Goal: Task Accomplishment & Management: Use online tool/utility

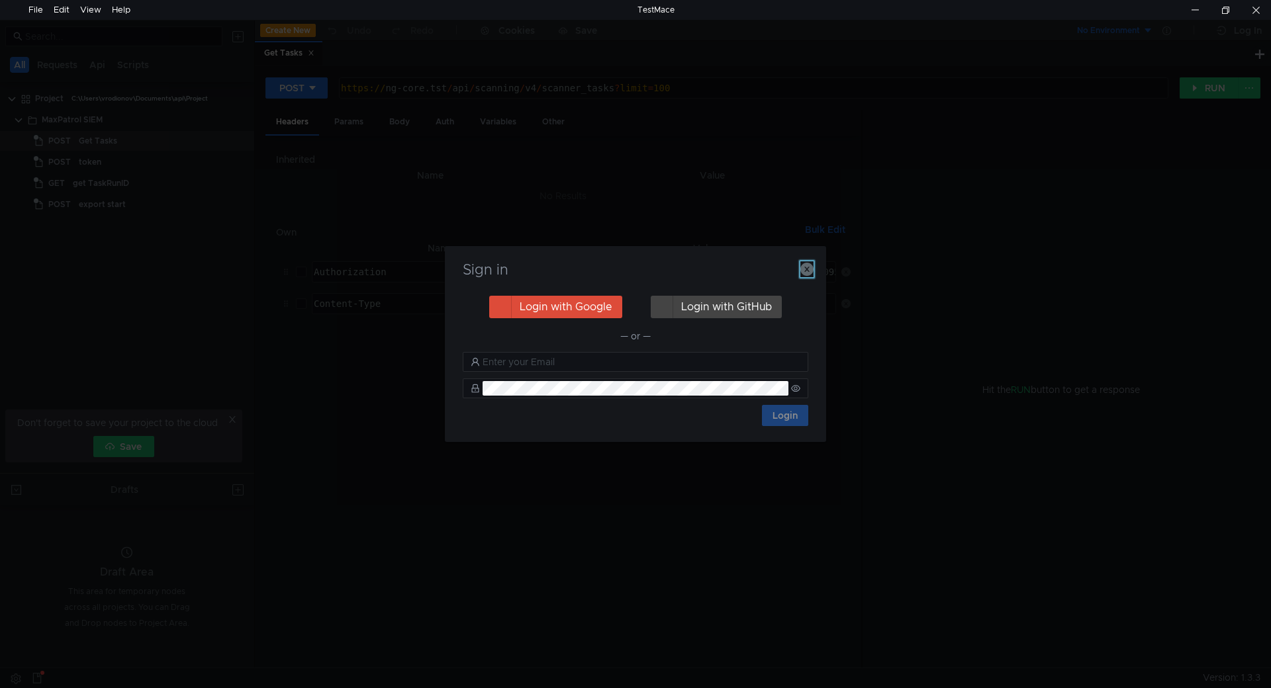
click at [810, 271] on icon "button" at bounding box center [806, 269] width 13 height 13
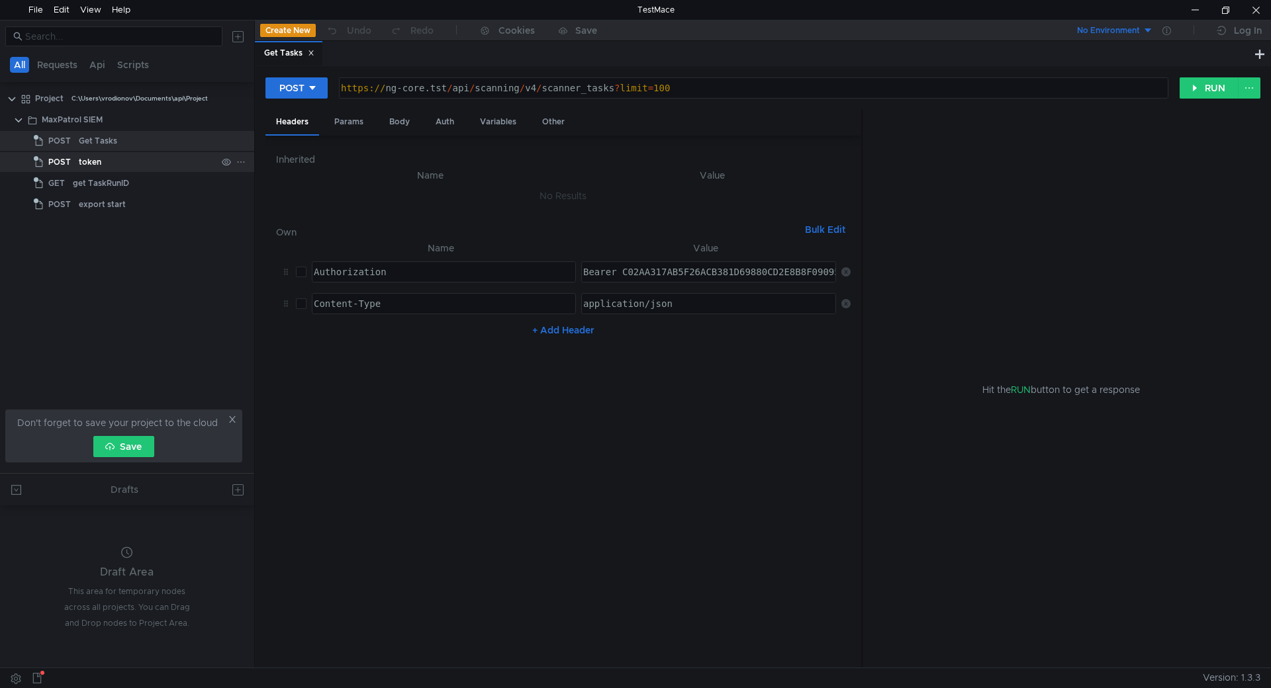
click at [125, 162] on div "token" at bounding box center [148, 162] width 138 height 20
drag, startPoint x: 419, startPoint y: 85, endPoint x: 387, endPoint y: 93, distance: 32.6
click at [387, 93] on div "https:// 10.250.11.10:3334 / connect / token" at bounding box center [752, 99] width 828 height 32
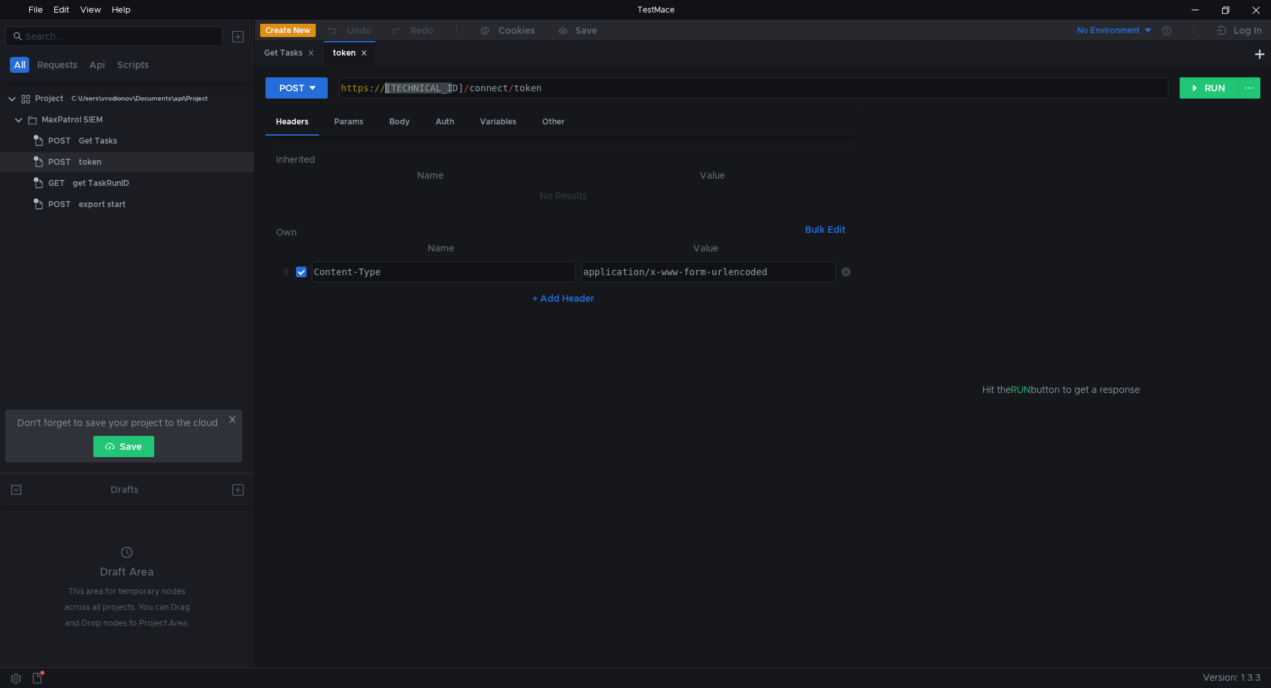
paste textarea "[DOMAIN_NAME]"
type textarea "https://siem-core.ussc.ru:3334/connect/token"
click at [1203, 88] on button "RUN" at bounding box center [1208, 87] width 59 height 21
click at [355, 120] on div "Params" at bounding box center [349, 122] width 50 height 24
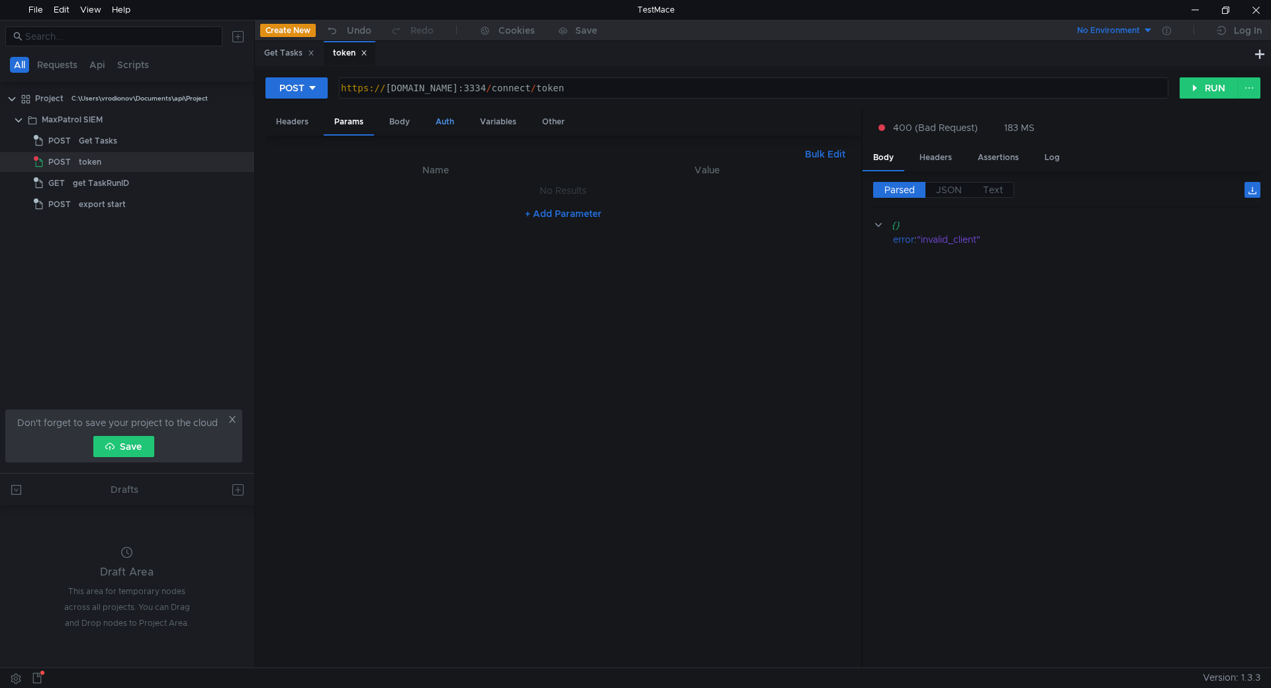
click at [452, 119] on div "Auth" at bounding box center [445, 122] width 40 height 24
click at [496, 122] on div "Variables" at bounding box center [498, 122] width 58 height 24
click at [375, 122] on div "Headers Params Body Auth Variables Other" at bounding box center [563, 123] width 596 height 26
click at [391, 121] on div "Body" at bounding box center [400, 122] width 42 height 24
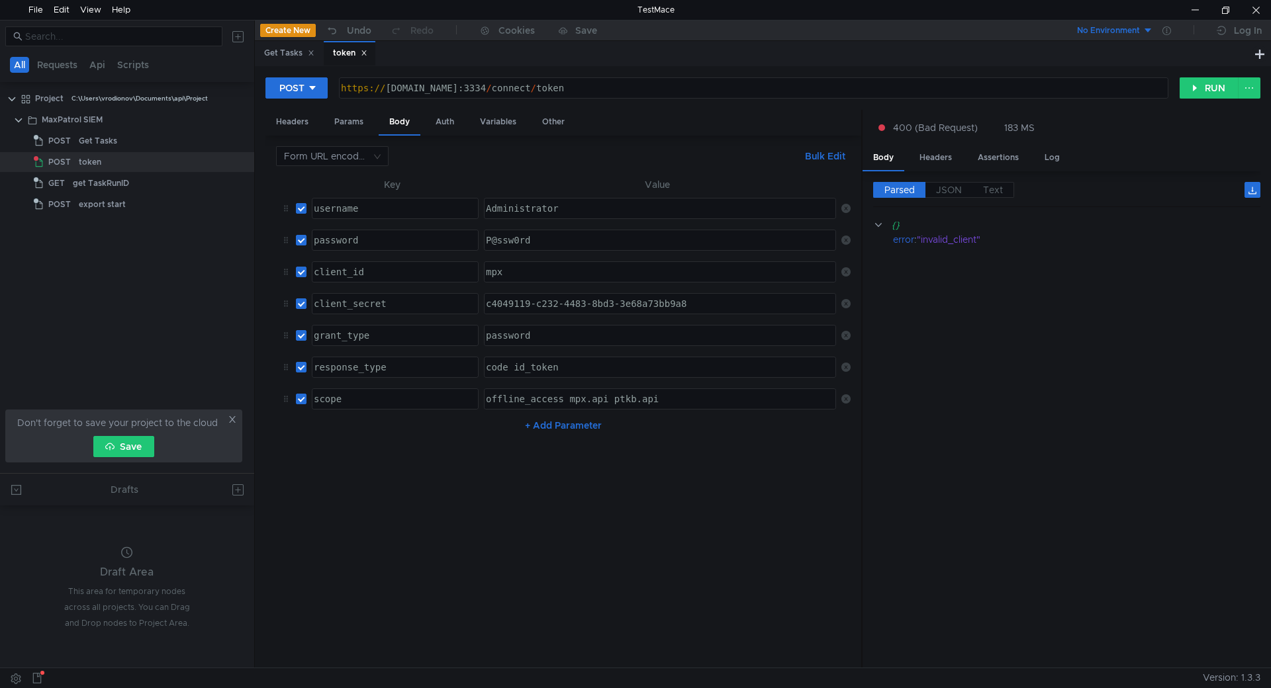
click at [537, 231] on div "P@ssw0rd" at bounding box center [660, 240] width 351 height 20
click at [555, 239] on div "P@ssw0rd" at bounding box center [660, 240] width 351 height 20
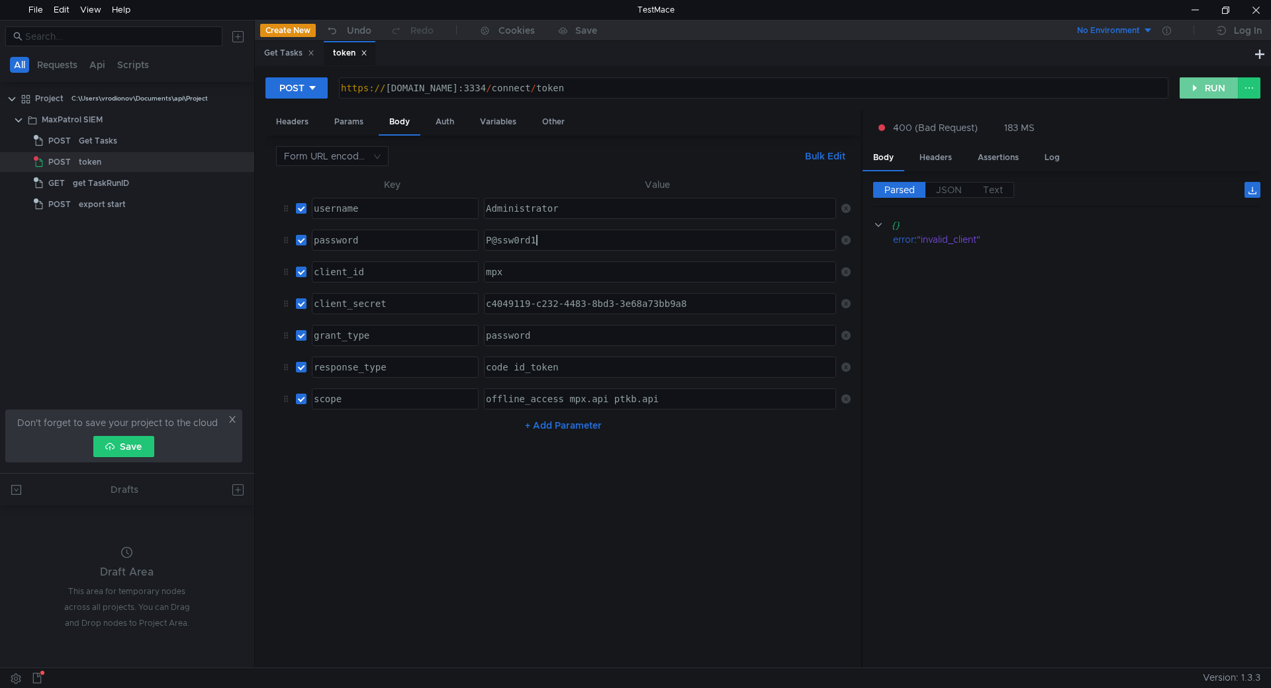
type textarea "P@ssw0rd1"
click at [1219, 85] on button "RUN" at bounding box center [1208, 87] width 59 height 21
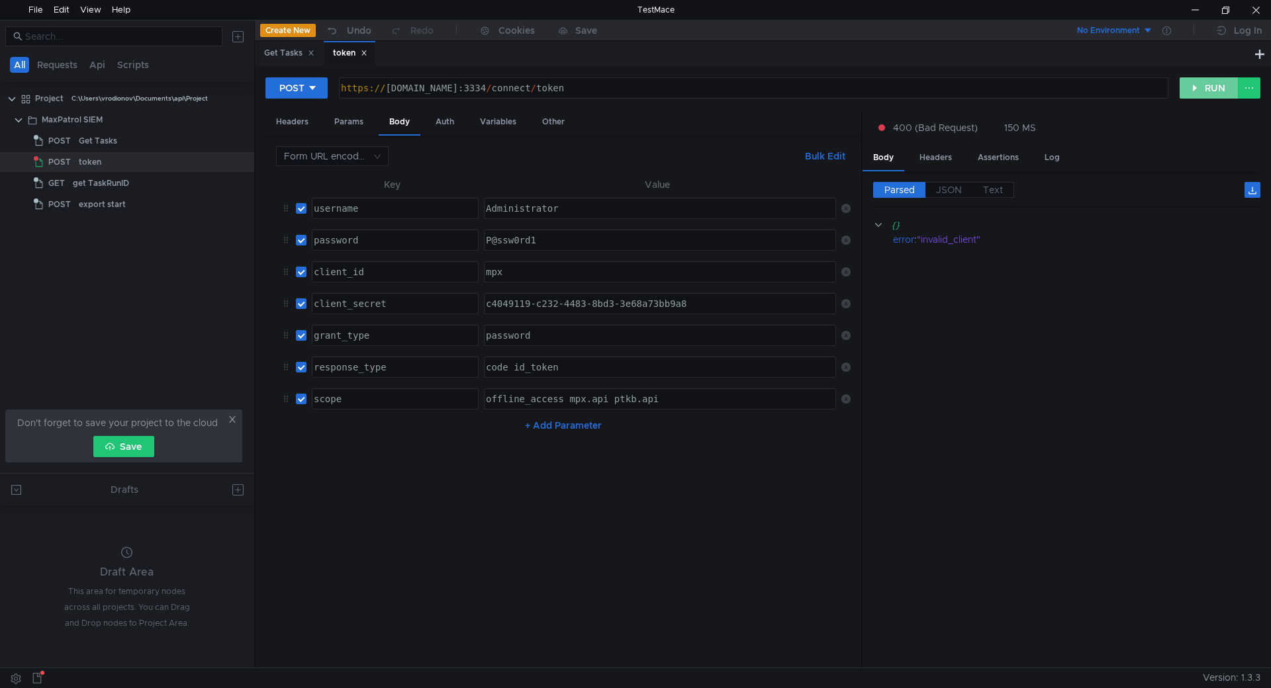
click at [1217, 85] on button "RUN" at bounding box center [1208, 87] width 59 height 21
click at [594, 297] on div "c4049119-c232-4483-8bd3-3e68a73bb9a8" at bounding box center [660, 304] width 351 height 20
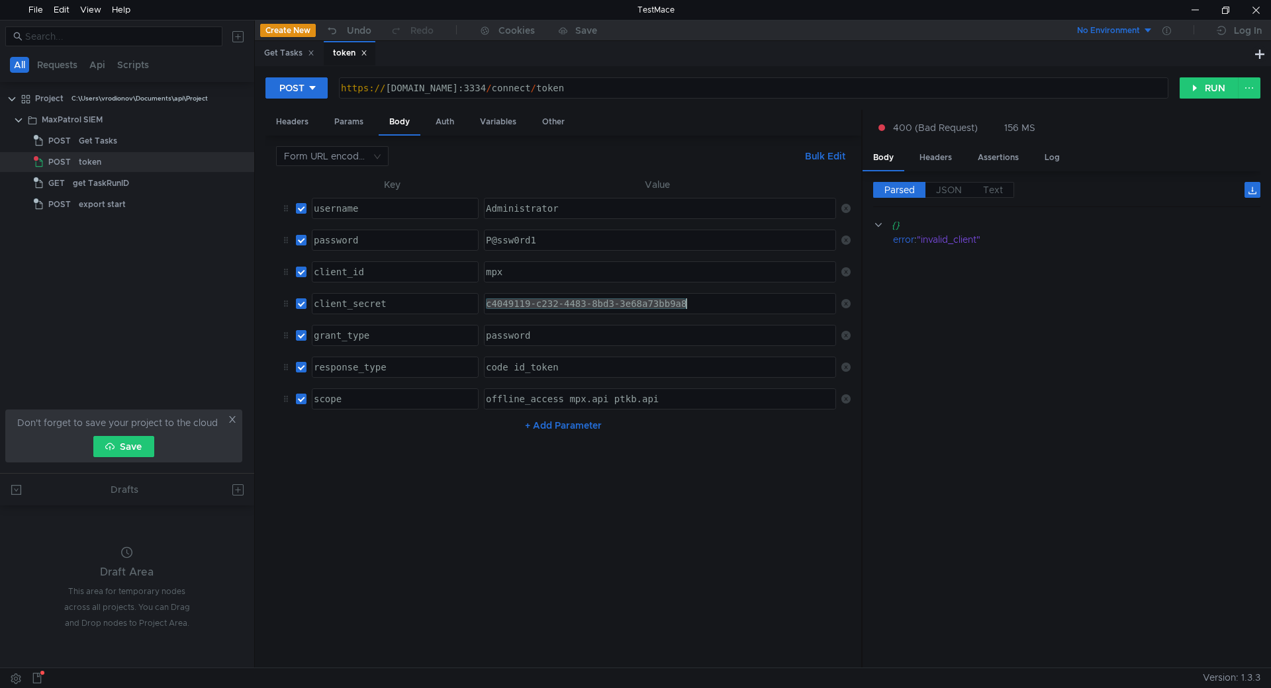
paste textarea "e88754bd-80a2-45bd-942e-26f1c3033a63"
type textarea "e88754bd-80a2-45bd-942e-26f1c3033a63"
click at [1210, 85] on button "RUN" at bounding box center [1208, 87] width 59 height 21
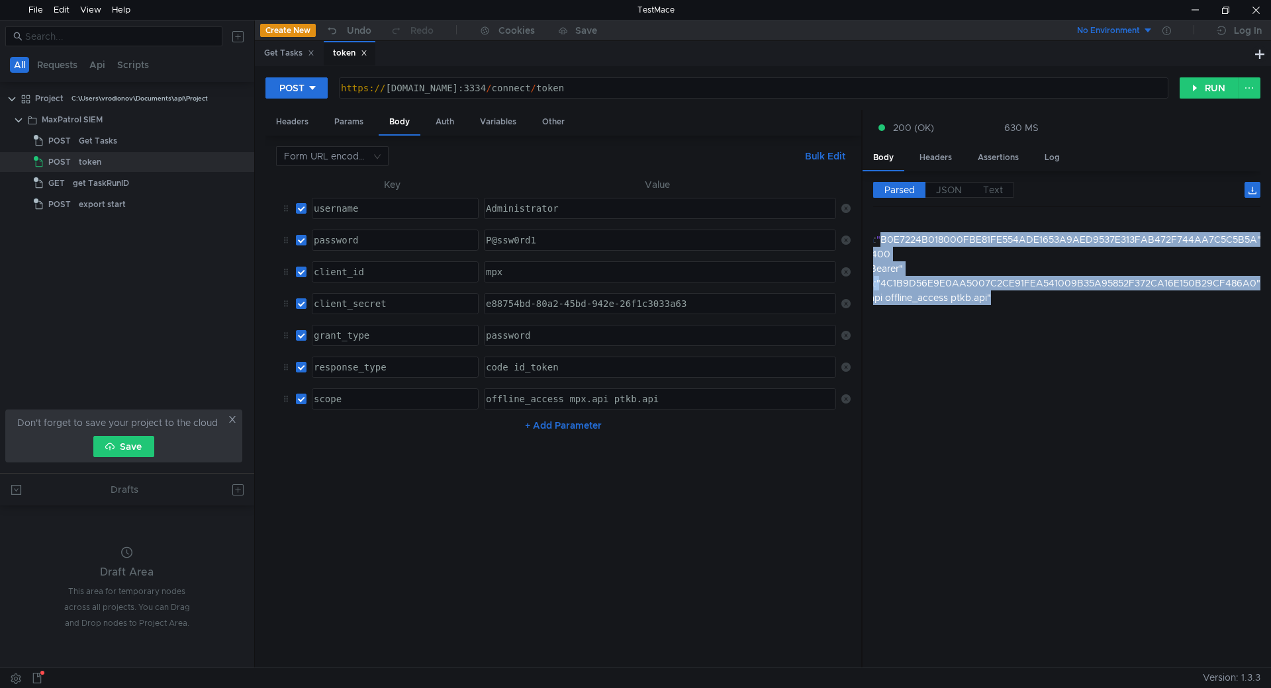
scroll to position [0, 98]
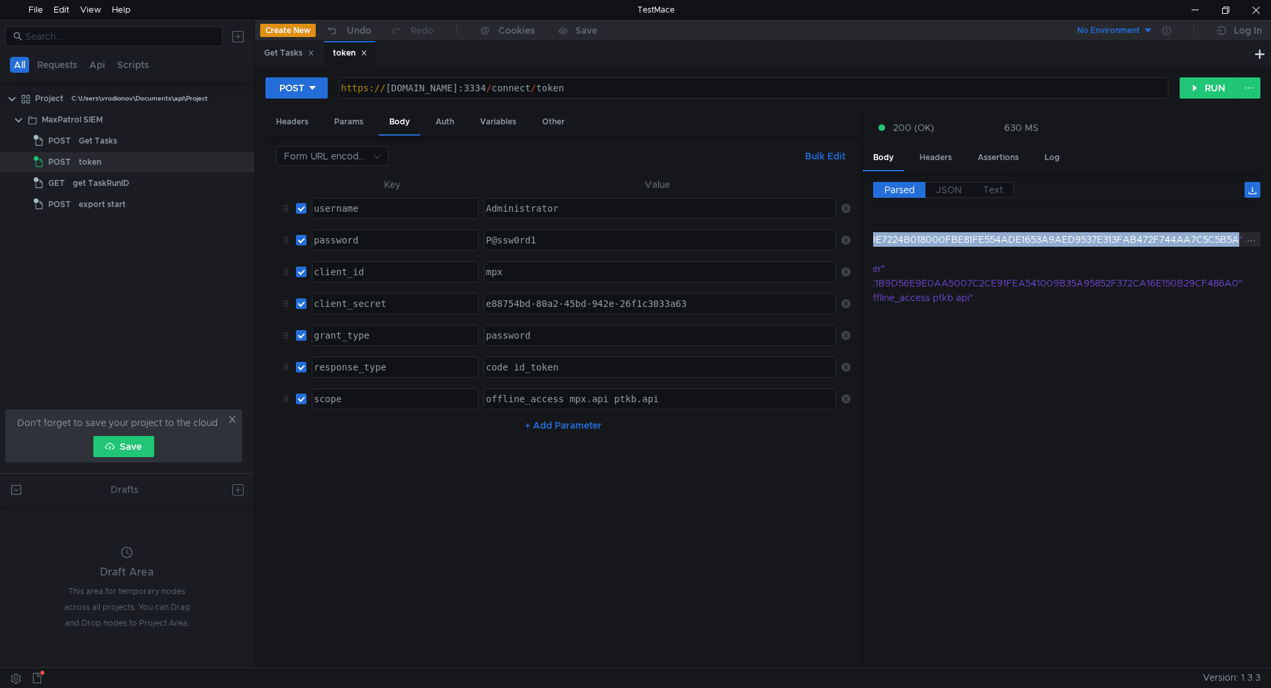
drag, startPoint x: 962, startPoint y: 237, endPoint x: 1236, endPoint y: 238, distance: 274.0
click at [1236, 238] on div ""B0E7224B018000FBE81FE554ADE1653A9AED9537E313FAB472F744AA7C5C5B5A"" at bounding box center [1052, 239] width 388 height 15
copy div "B0E7224B018000FBE81FE554ADE1653A9AED9537E313FAB472F744AA7C5C5B5A"
click at [130, 139] on div "Get Tasks" at bounding box center [148, 141] width 138 height 20
click at [120, 140] on div "Get Tasks" at bounding box center [148, 141] width 138 height 20
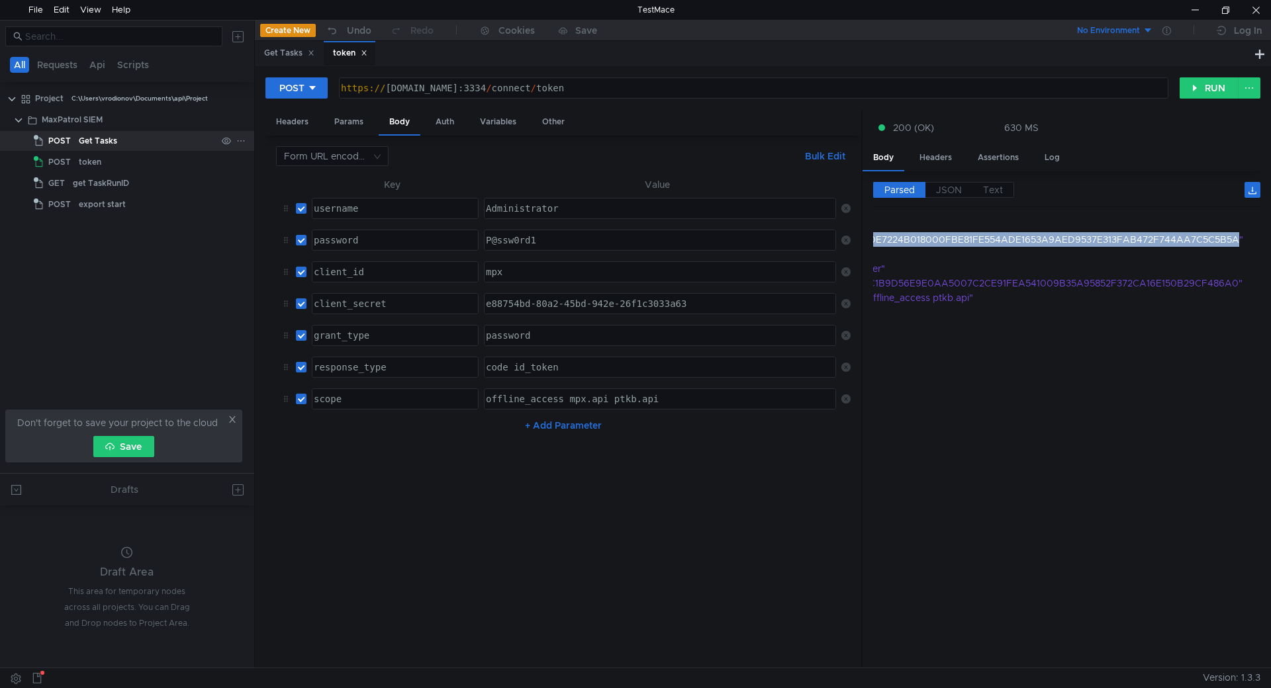
click at [120, 140] on div "Get Tasks" at bounding box center [148, 141] width 138 height 20
click at [271, 51] on div "Get Tasks" at bounding box center [289, 53] width 50 height 14
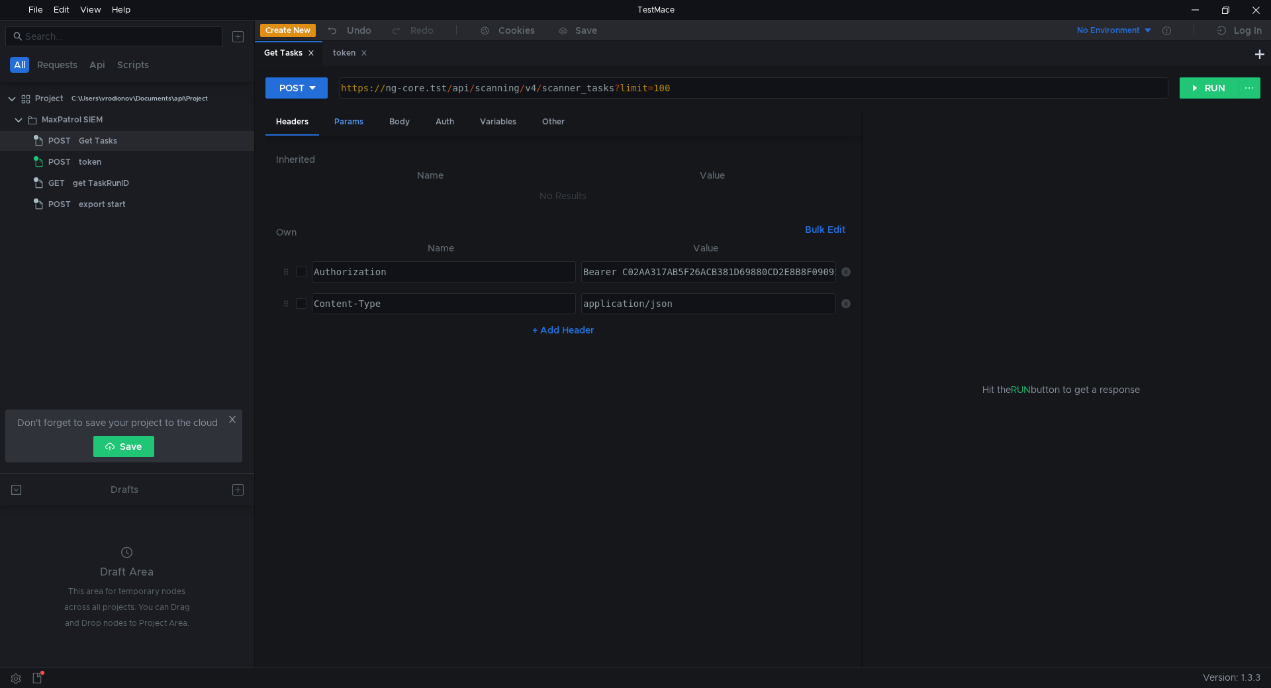
click at [342, 123] on div "Params" at bounding box center [349, 122] width 50 height 24
click at [452, 120] on div "Auth" at bounding box center [445, 122] width 40 height 24
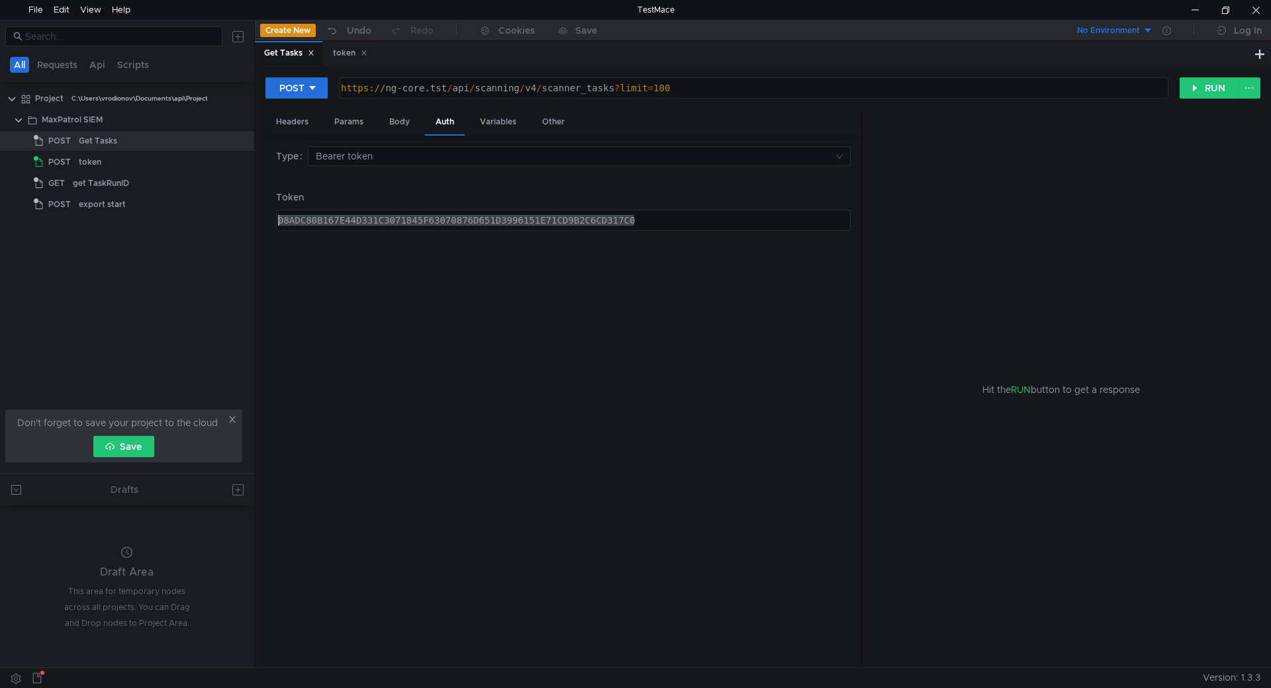
drag, startPoint x: 650, startPoint y: 223, endPoint x: 198, endPoint y: 222, distance: 452.1
click at [198, 222] on as-split "All Requests Api Scripts Project C:\Users\vrodionov\Documents\api\Project MaxPa…" at bounding box center [635, 344] width 1271 height 648
paste textarea "B0E7224B018000FBE81FE554ADE1653A9AED9537E313FAB472F744AA7C5C5B5A"
type textarea "B0E7224B018000FBE81FE554ADE1653A9AED9537E313FAB472F744AA7C5C5B5A"
click at [279, 116] on div "Headers" at bounding box center [292, 122] width 54 height 24
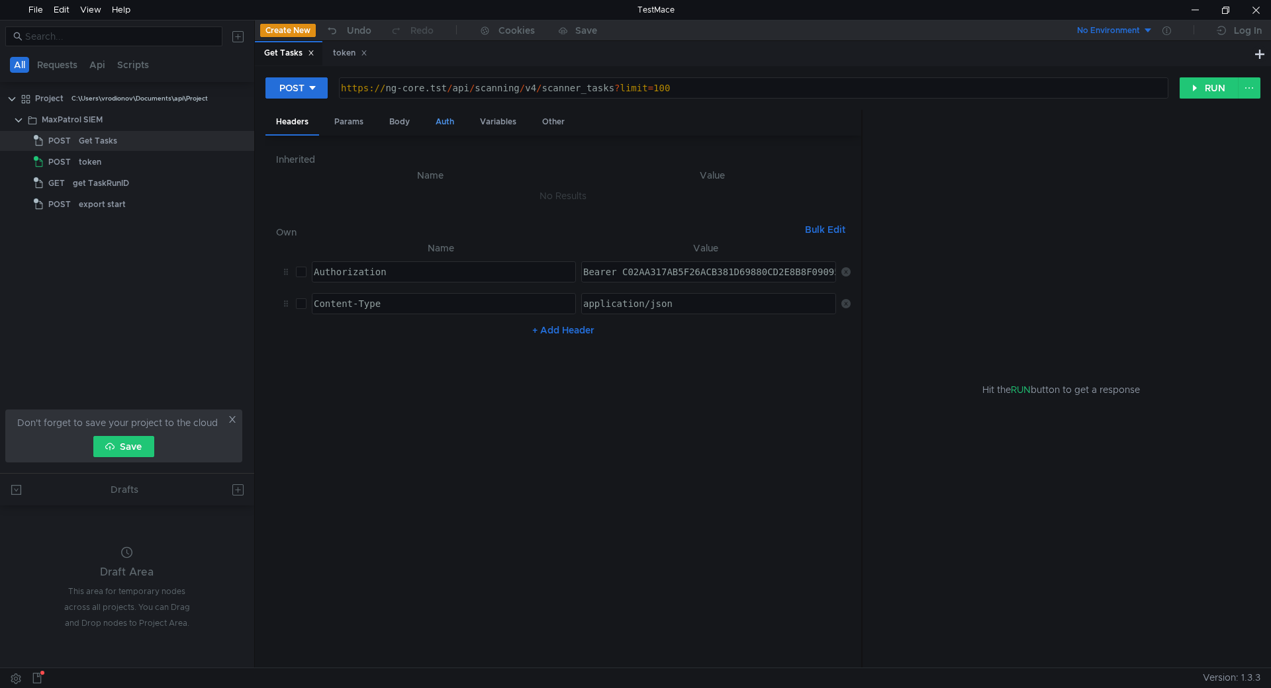
click at [451, 121] on div "Auth" at bounding box center [445, 122] width 40 height 24
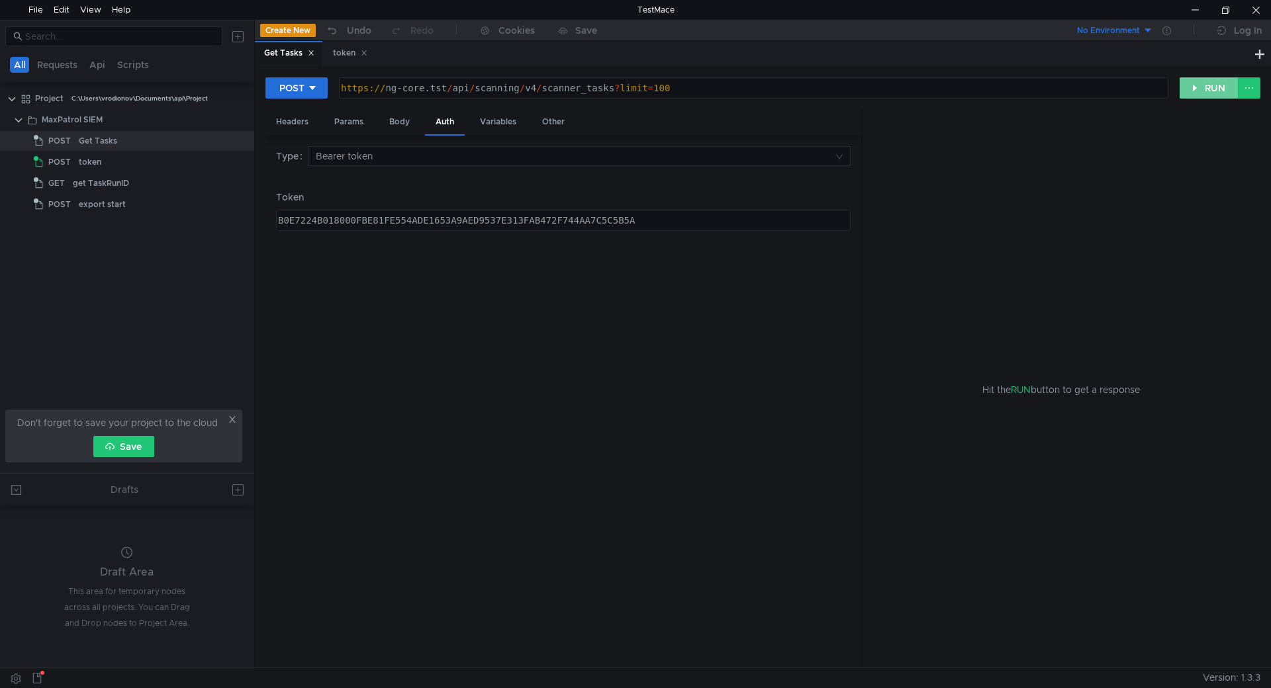
click at [1220, 85] on button "RUN" at bounding box center [1208, 87] width 59 height 21
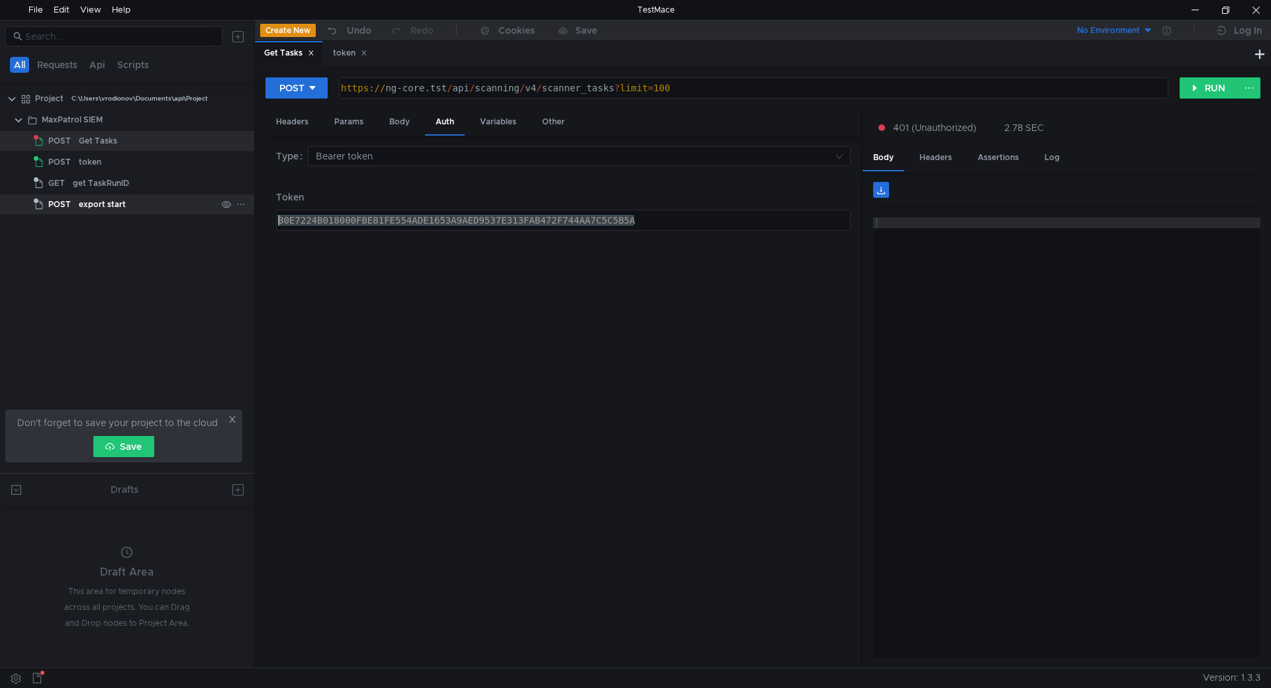
drag, startPoint x: 675, startPoint y: 225, endPoint x: 215, endPoint y: 212, distance: 460.2
click at [215, 212] on as-split "All Requests Api Scripts Project C:\Users\vrodionov\Documents\api\Project MaxPa…" at bounding box center [635, 344] width 1271 height 648
click at [410, 115] on div "Body" at bounding box center [400, 122] width 42 height 24
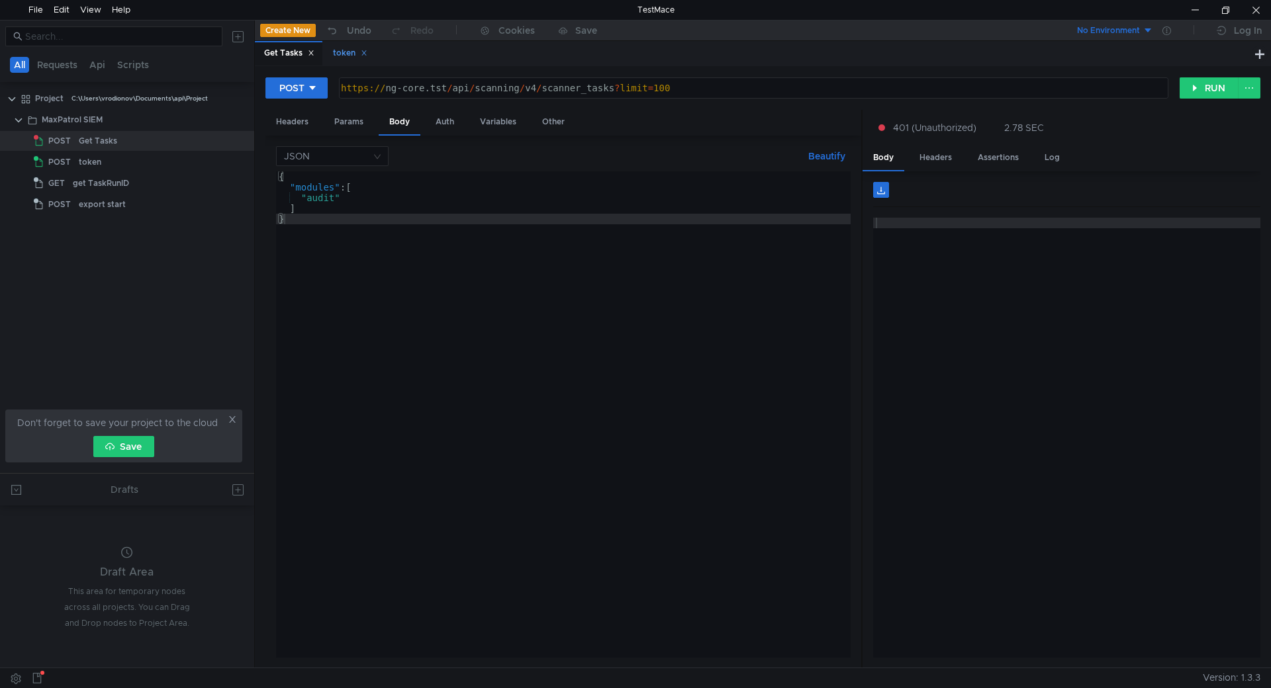
click at [347, 55] on div "token" at bounding box center [350, 53] width 34 height 14
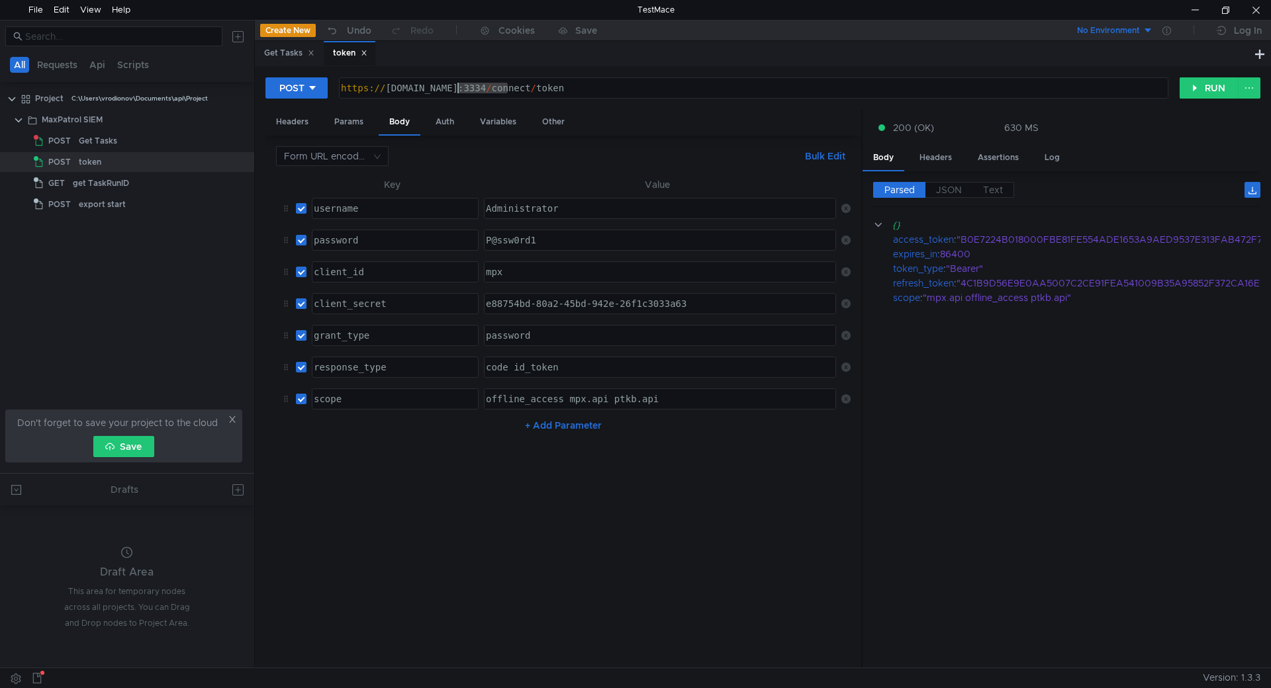
drag, startPoint x: 509, startPoint y: 87, endPoint x: 422, endPoint y: 91, distance: 86.8
click at [422, 91] on div "https:// siem-core.ussc.ru:3334 / connect / token" at bounding box center [752, 99] width 828 height 32
click at [512, 89] on div "https:// siem-core.ussc.ru:3334 / connect / token" at bounding box center [754, 88] width 828 height 20
drag, startPoint x: 479, startPoint y: 85, endPoint x: 386, endPoint y: 90, distance: 92.8
click at [386, 90] on div "https:// siem-core.ussc.ru:3334 / connect / token" at bounding box center [752, 99] width 828 height 32
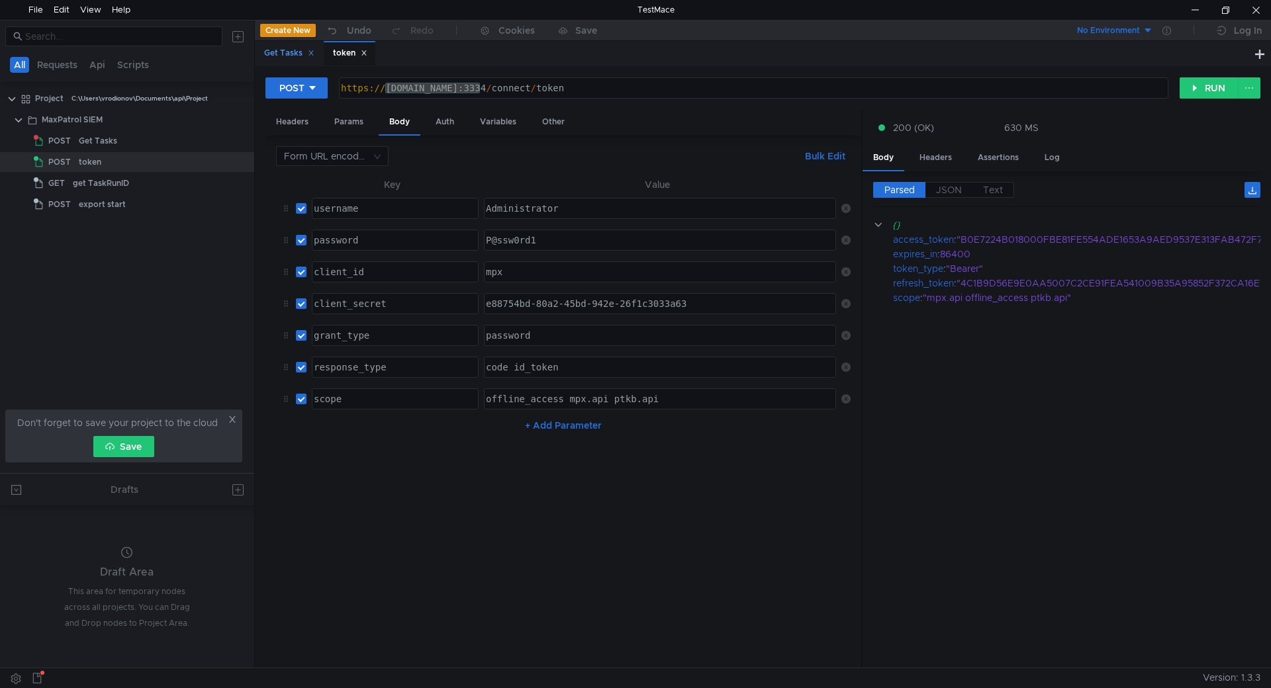
click at [283, 53] on div "Get Tasks" at bounding box center [289, 53] width 50 height 14
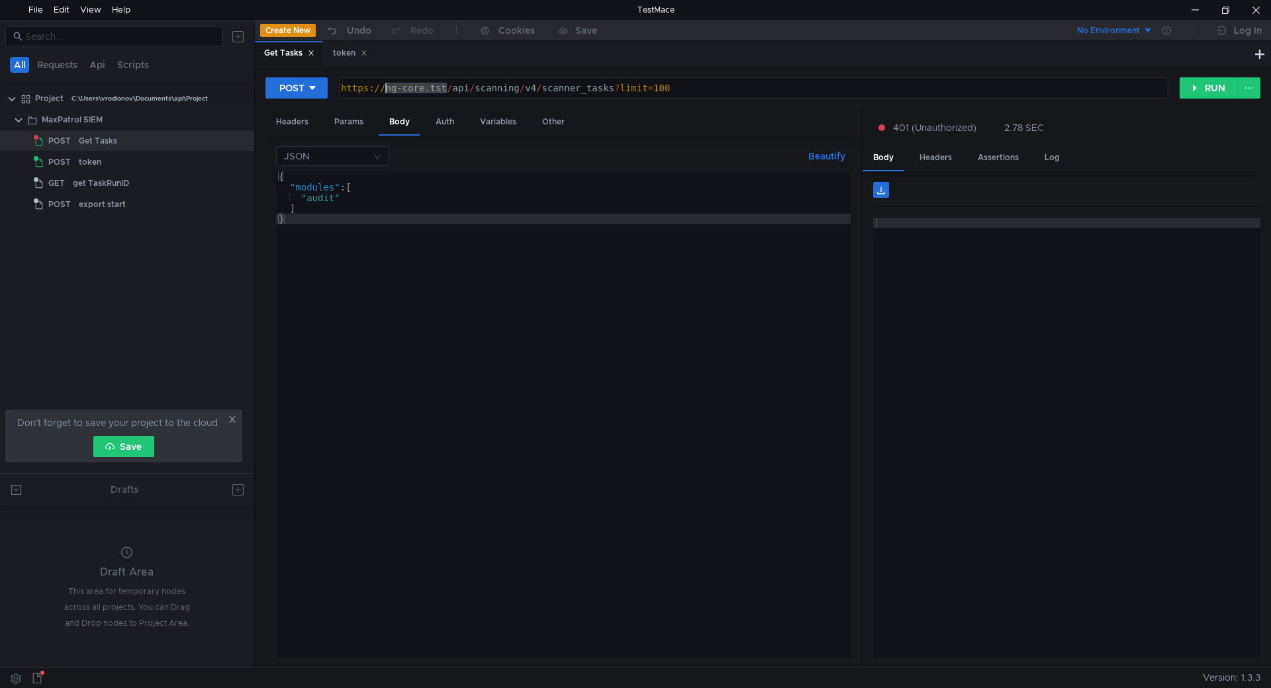
drag, startPoint x: 447, startPoint y: 87, endPoint x: 384, endPoint y: 87, distance: 62.9
click at [384, 87] on div "https:// ng-core.tst / api / scanning / v4 / scanner_tasks ? limit = 100" at bounding box center [752, 99] width 828 height 32
paste textarea "[DOMAIN_NAME]"
type textarea "[URL][DOMAIN_NAME]"
click at [1220, 92] on button "RUN" at bounding box center [1208, 87] width 59 height 21
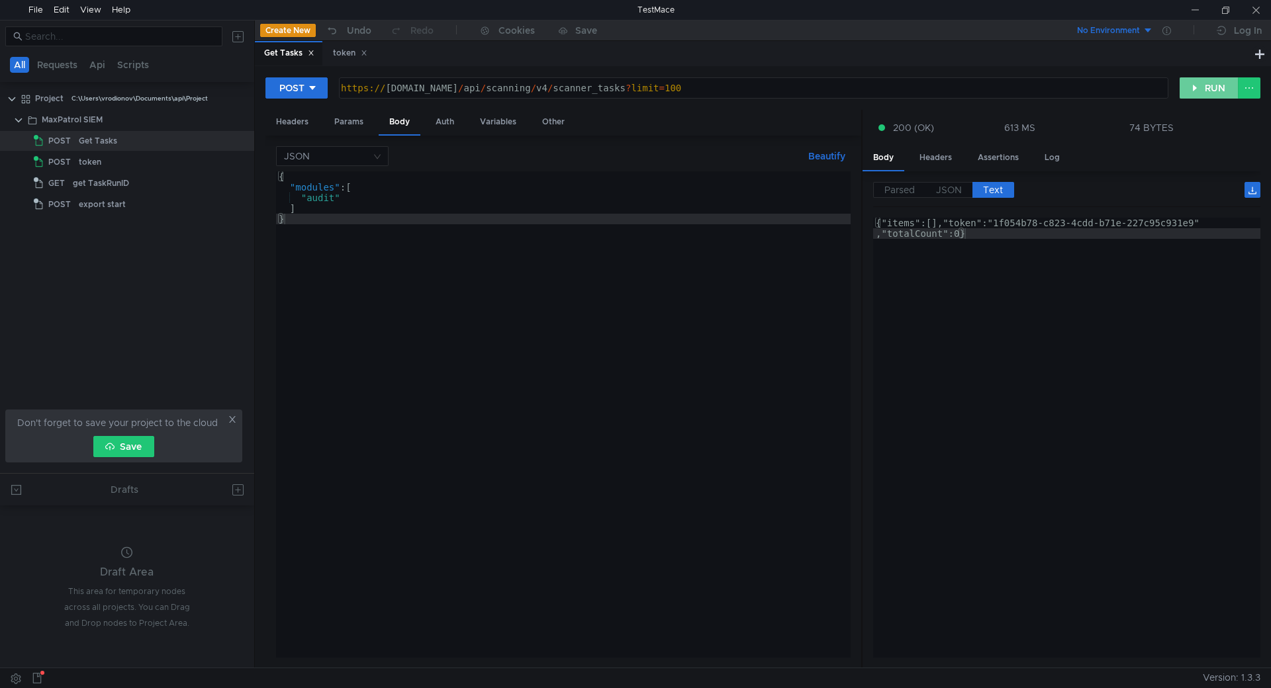
click at [1225, 87] on button "RUN" at bounding box center [1208, 87] width 59 height 21
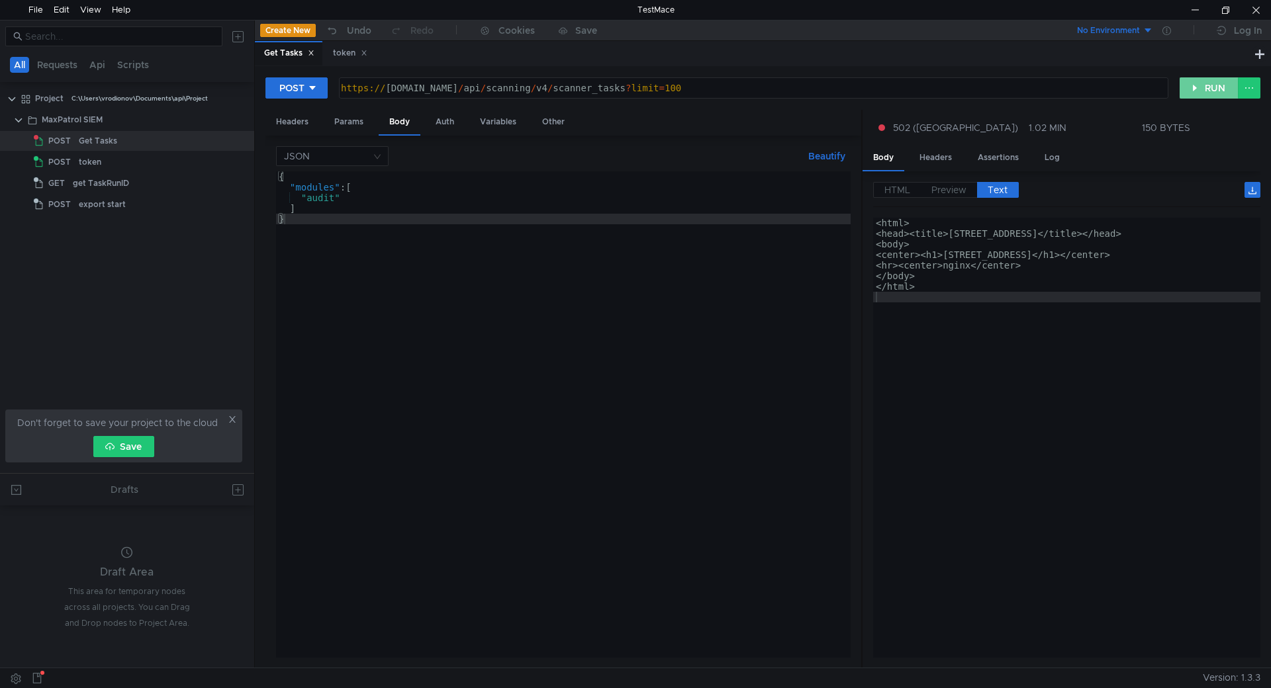
click at [1213, 87] on button "RUN" at bounding box center [1208, 87] width 59 height 21
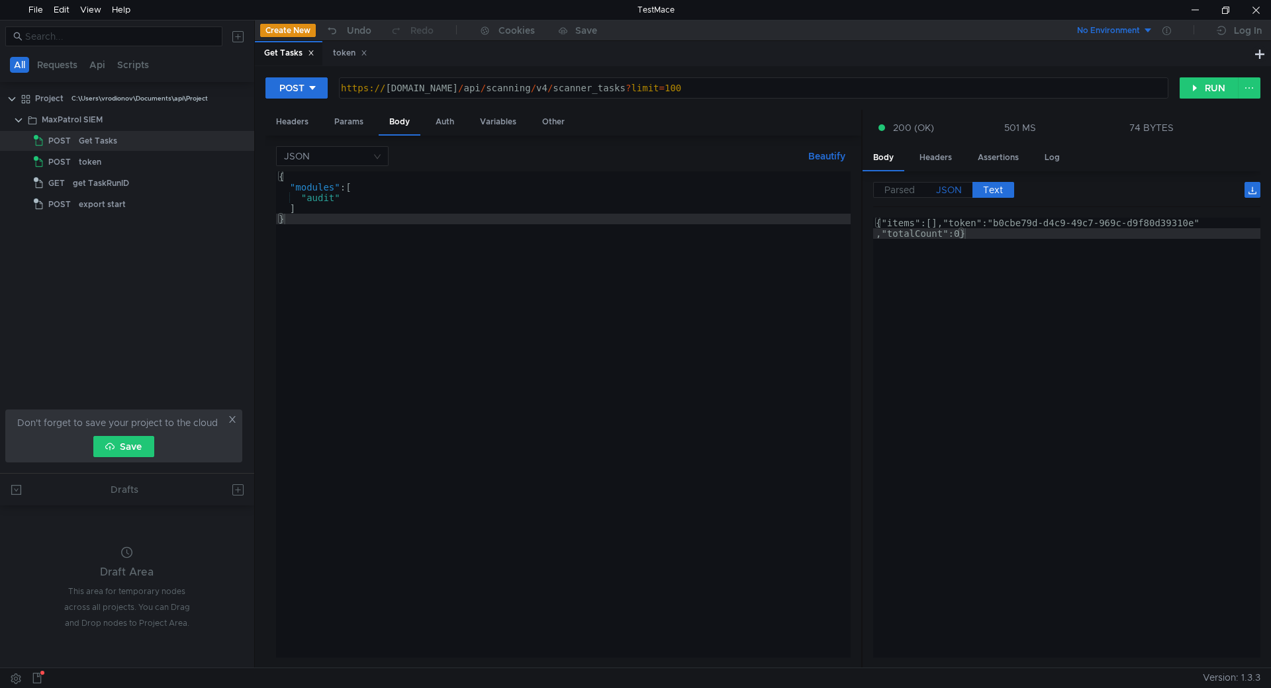
click at [950, 194] on span "JSON" at bounding box center [949, 190] width 26 height 12
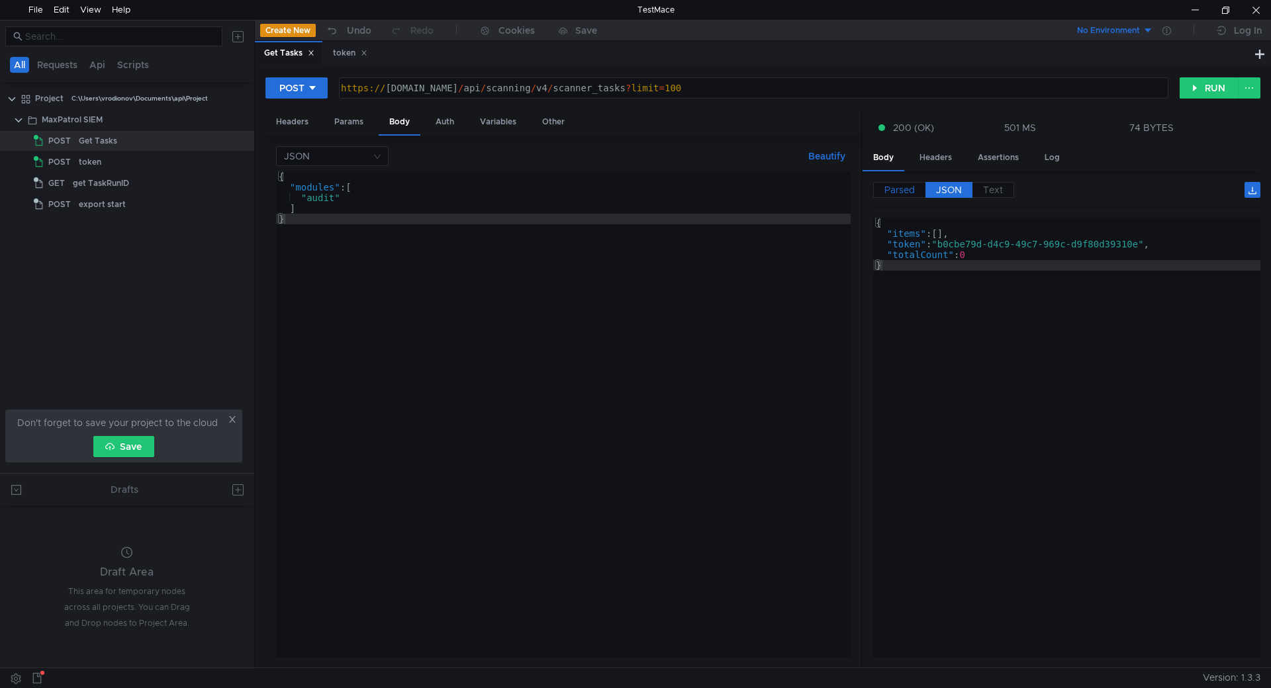
click at [906, 193] on span "Parsed" at bounding box center [899, 190] width 30 height 12
click at [903, 197] on label "Parsed" at bounding box center [899, 190] width 52 height 16
click at [997, 194] on span "Text" at bounding box center [993, 190] width 20 height 12
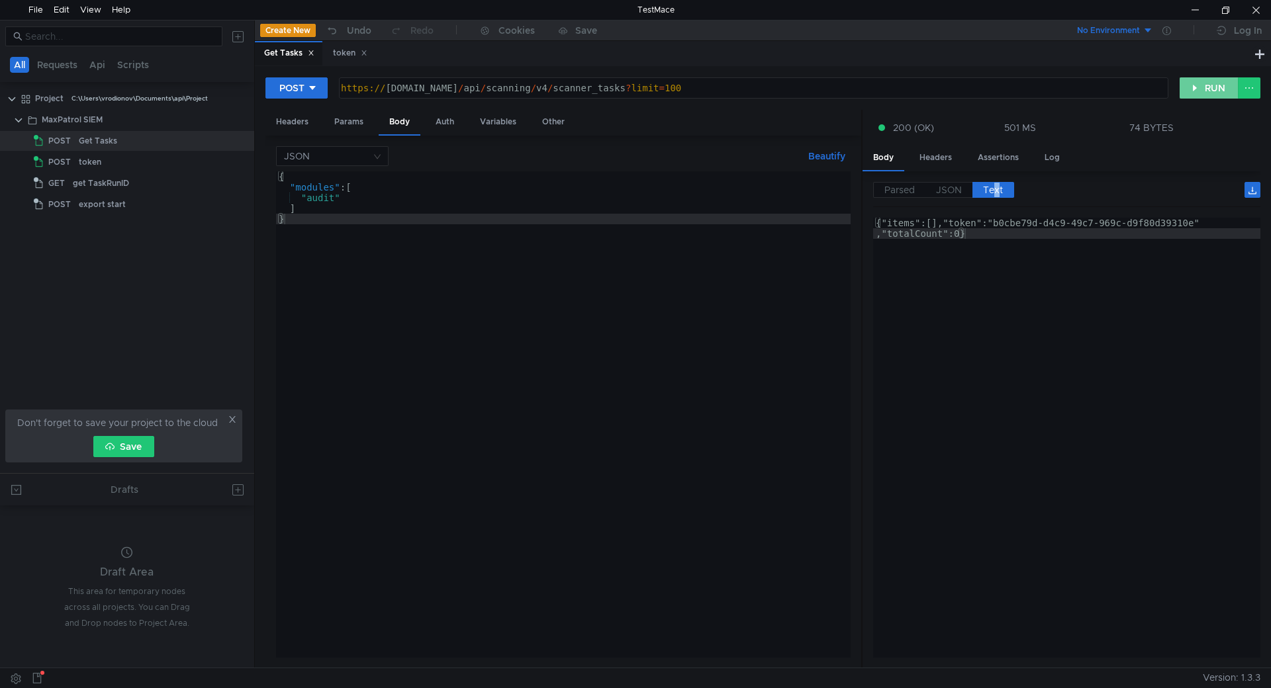
click at [1209, 88] on button "RUN" at bounding box center [1208, 87] width 59 height 21
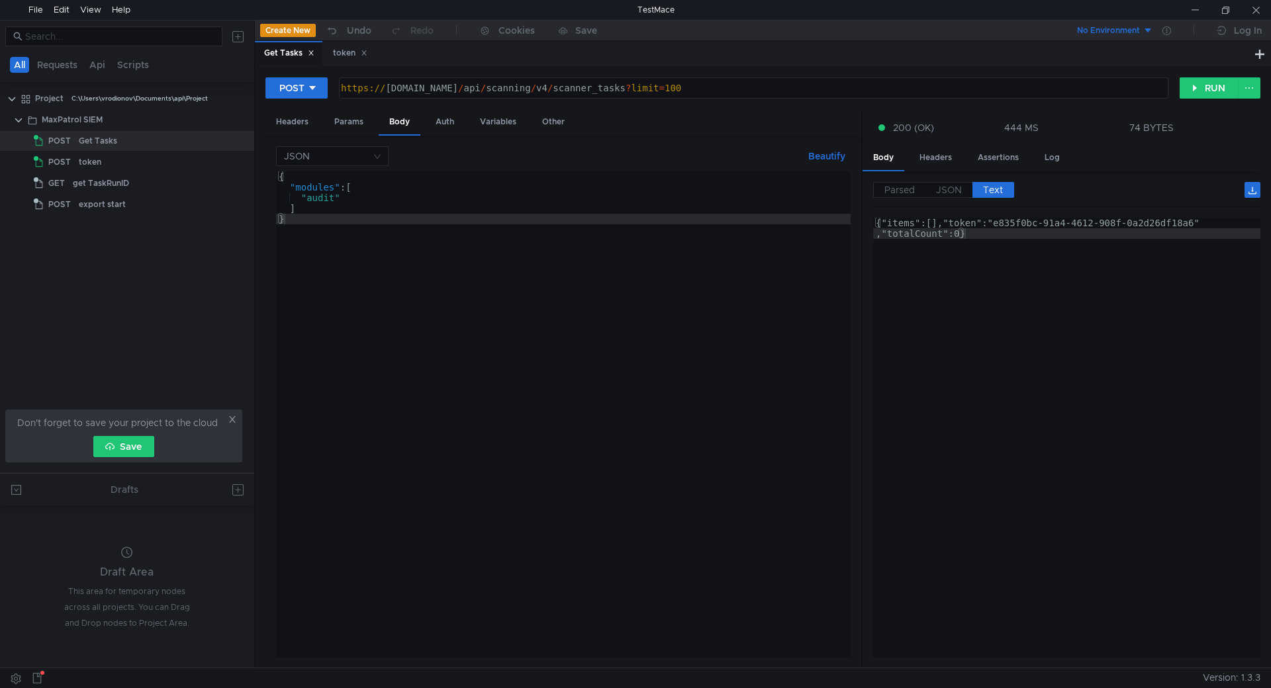
click at [1209, 75] on div "POST https://siem-core.ussc.ru/api/scanning/v4/scanner_tasks?limit=100 https://…" at bounding box center [763, 367] width 1016 height 602
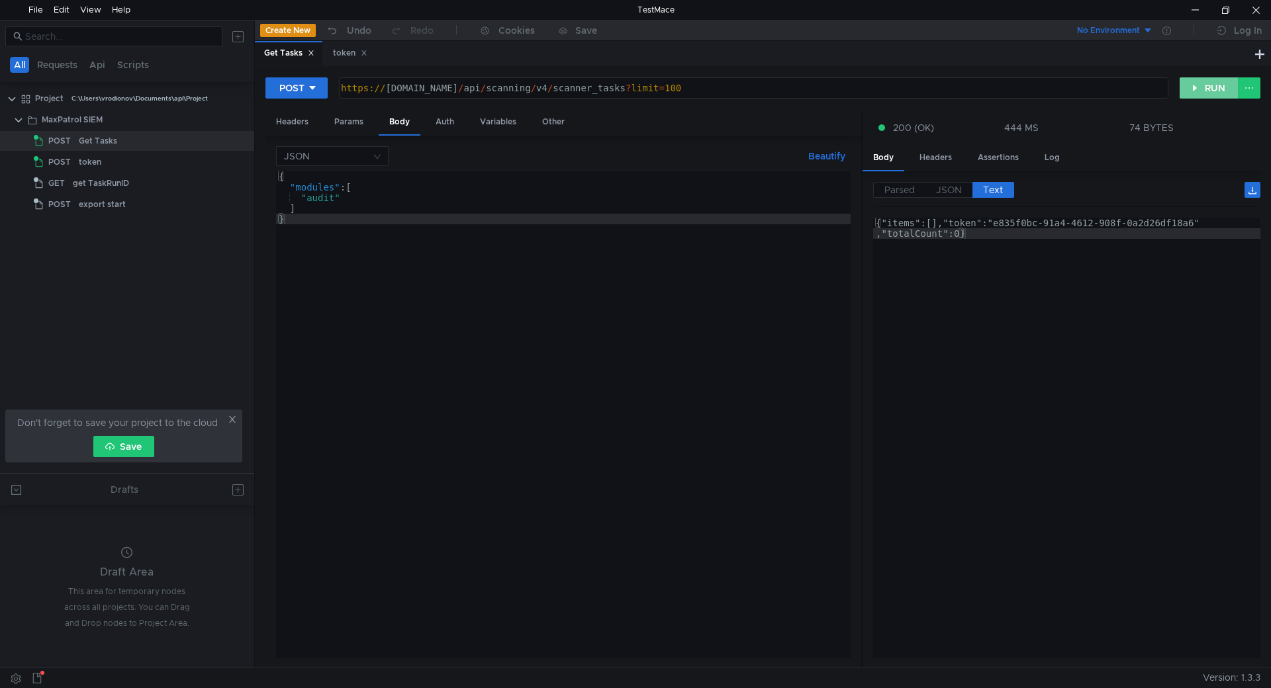
click at [1211, 79] on button "RUN" at bounding box center [1208, 87] width 59 height 21
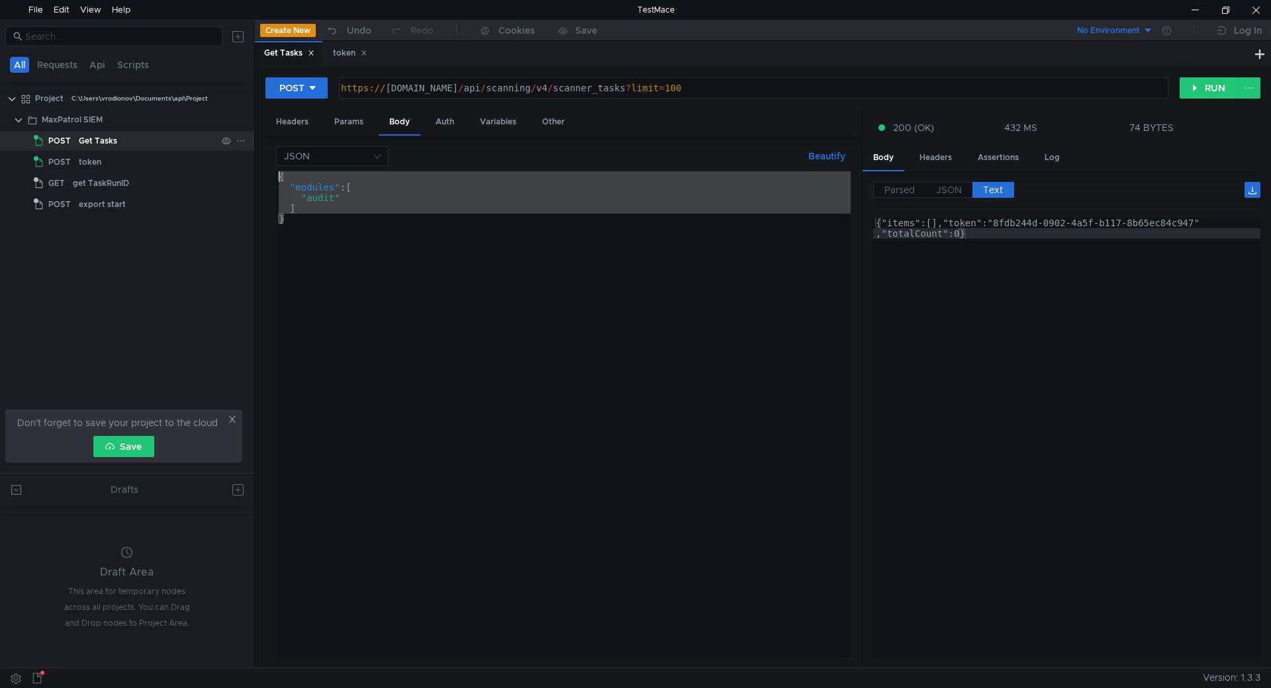
drag, startPoint x: 362, startPoint y: 217, endPoint x: 242, endPoint y: 150, distance: 137.8
click at [242, 150] on as-split "All Requests Api Scripts Project C:\Users\vrodionov\Documents\api\Project MaxPa…" at bounding box center [635, 344] width 1271 height 648
type textarea "{ "modules": ["
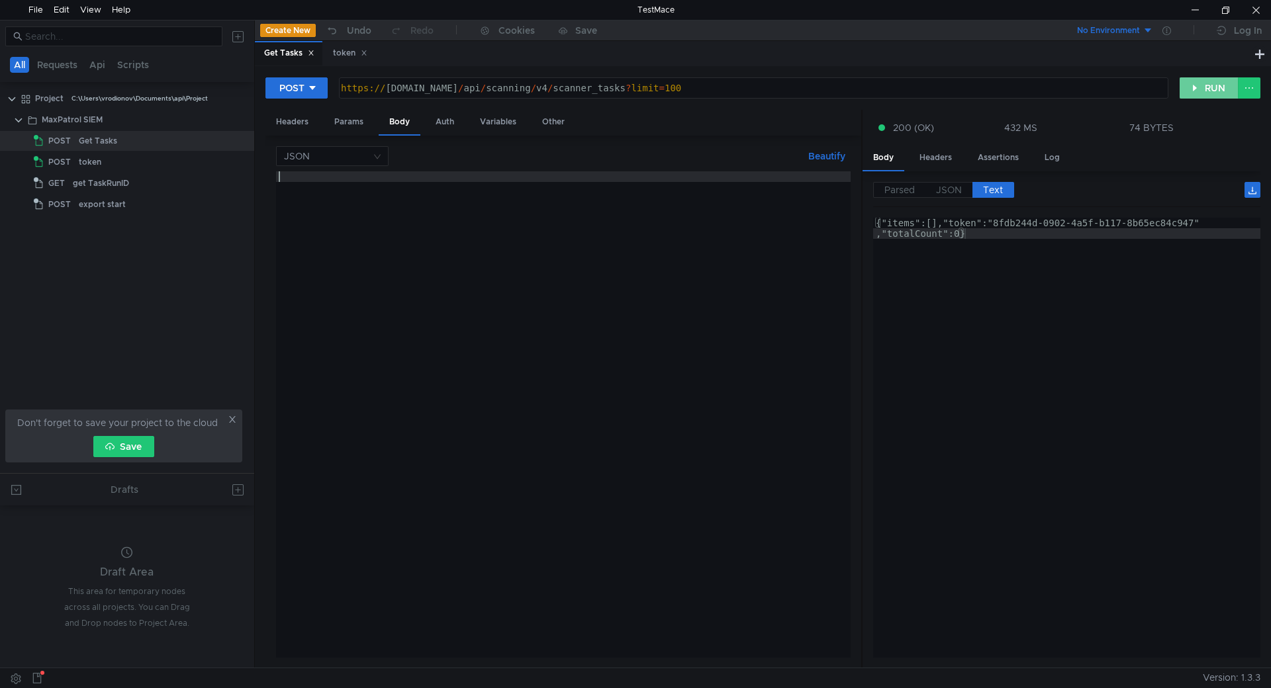
click at [1226, 81] on button "RUN" at bounding box center [1208, 87] width 59 height 21
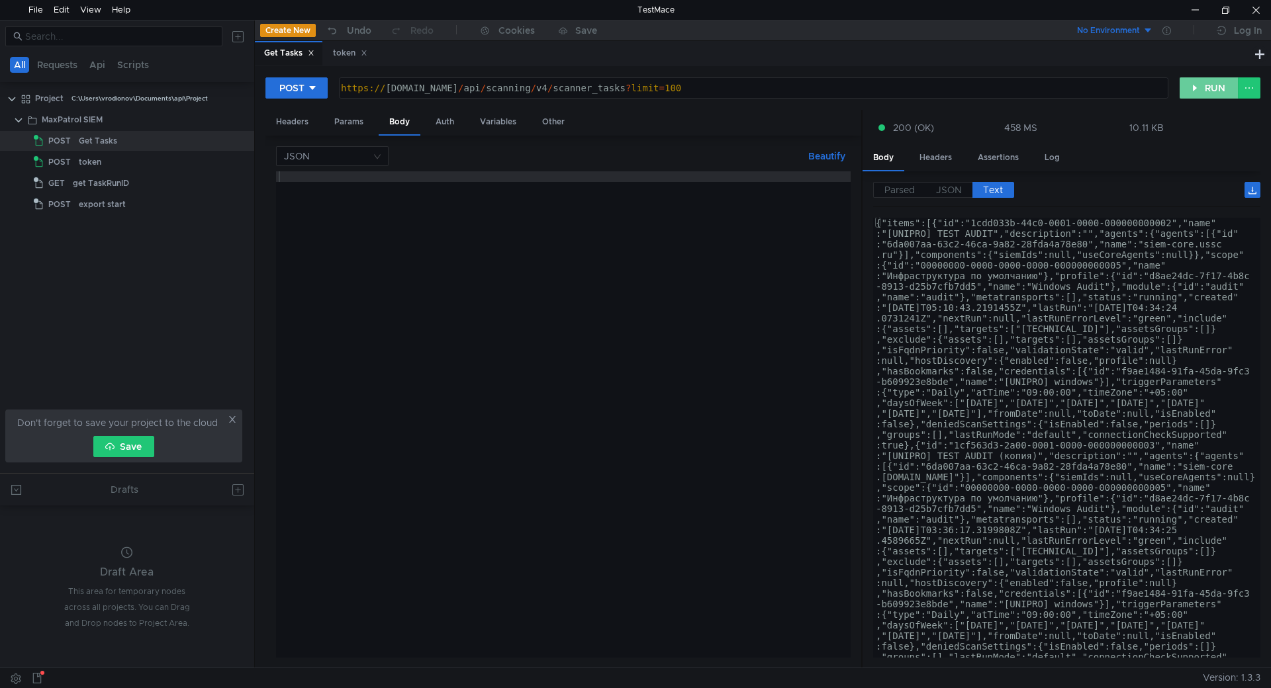
click at [1226, 81] on button "RUN" at bounding box center [1208, 87] width 59 height 21
click at [955, 186] on span "JSON" at bounding box center [949, 190] width 26 height 12
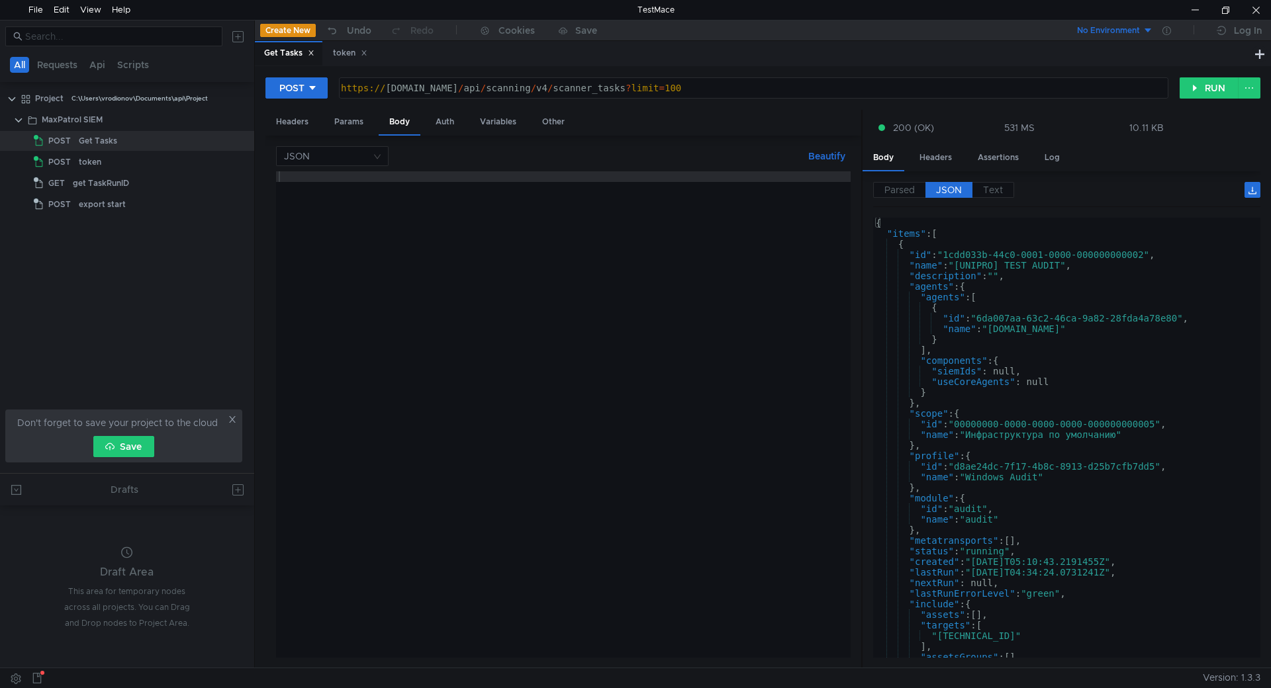
click at [689, 275] on div at bounding box center [563, 425] width 575 height 508
paste textarea "savepoint"
type textarea "savepoint"
type textarea "}"
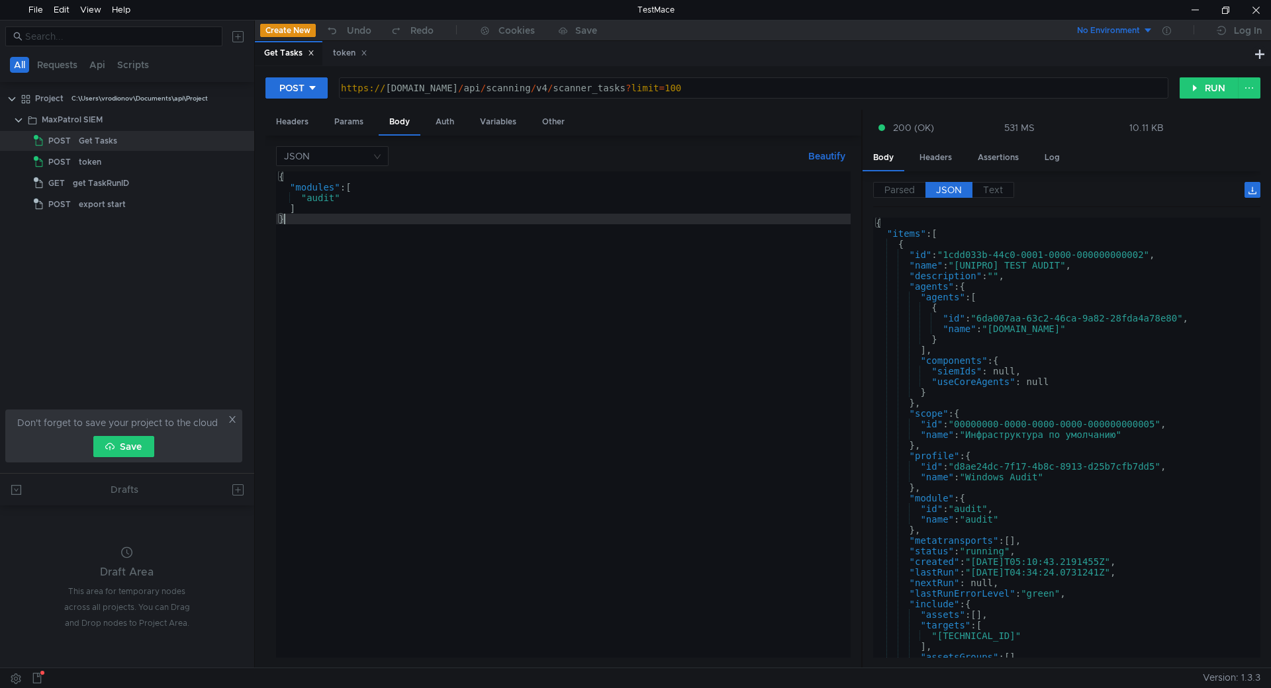
click at [1078, 370] on div "{ "items" : [ { "id" : "1cdd033b-44c0-0001-0000-000000000002" , "name" : "[UNIP…" at bounding box center [1064, 448] width 382 height 461
click at [929, 497] on div "{ "items" : [ { "id" : "1cdd033b-44c0-0001-0000-000000000002" , "name" : "[UNIP…" at bounding box center [1064, 448] width 382 height 461
type textarea ""module": {"
click at [929, 497] on div "{ "items" : [ { "id" : "1cdd033b-44c0-0001-0000-000000000002" , "name" : "[UNIP…" at bounding box center [1064, 448] width 382 height 461
click at [316, 192] on div "{ "modules" : [ "audit" ] }" at bounding box center [563, 425] width 575 height 508
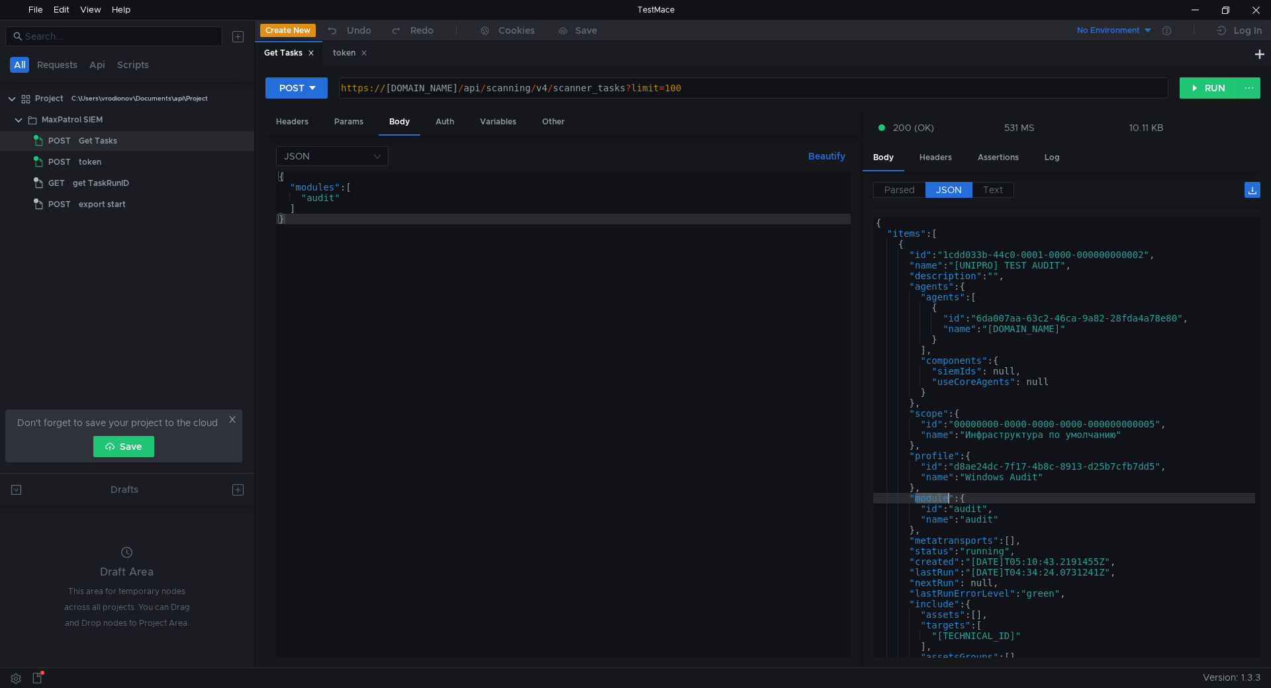
click at [316, 192] on div "{ "modules" : [ "audit" ] }" at bounding box center [563, 425] width 575 height 508
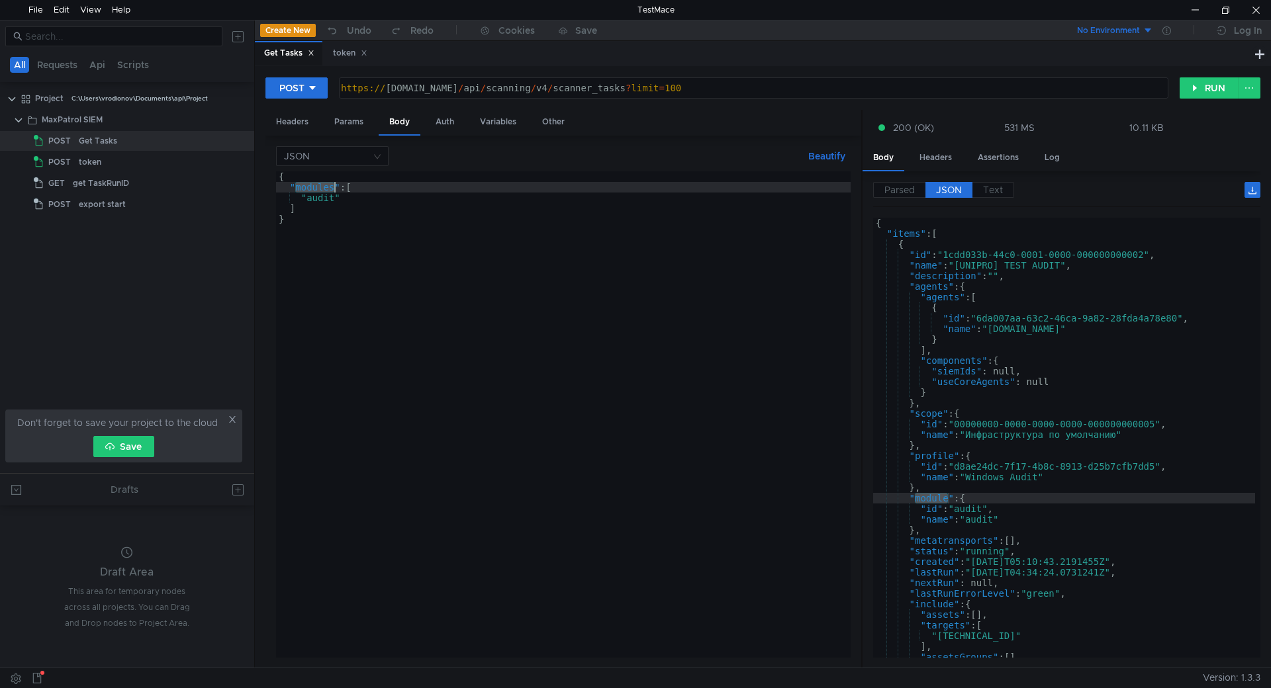
paste textarea
click at [1208, 93] on button "RUN" at bounding box center [1208, 87] width 59 height 21
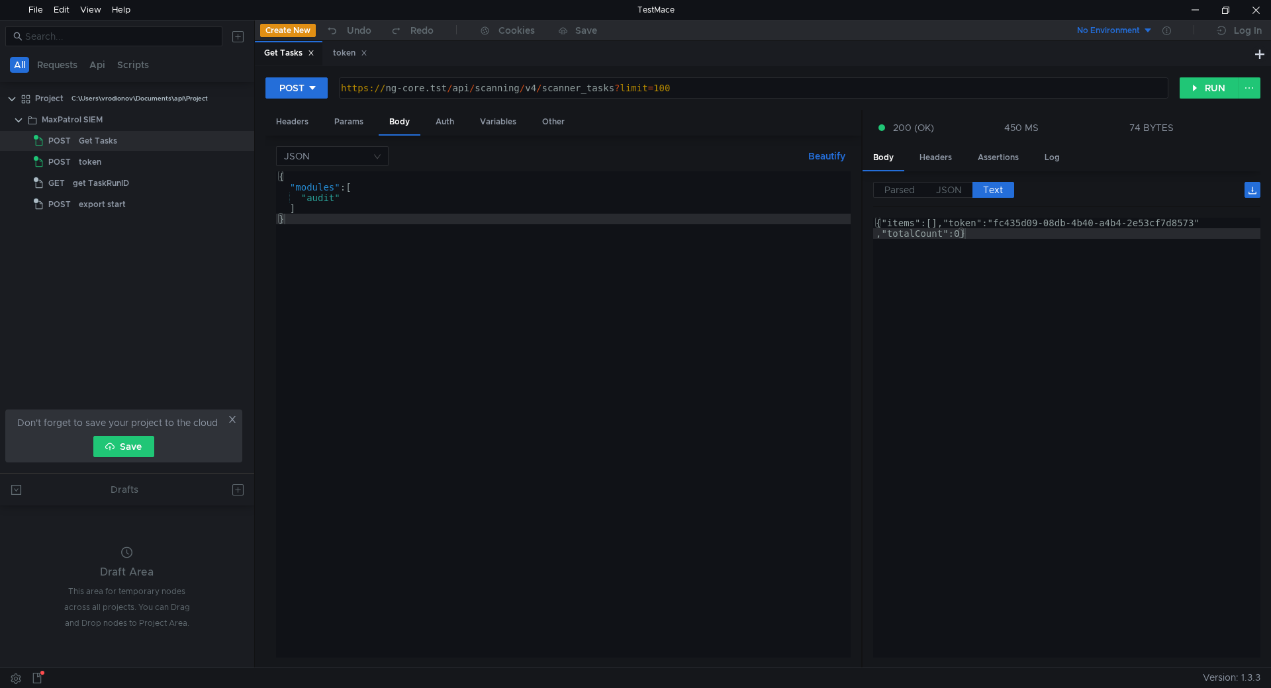
type textarea "}"
click at [543, 246] on div "{ "modules" : [ "audit" ] }" at bounding box center [563, 425] width 575 height 508
click at [1203, 94] on button "RUN" at bounding box center [1208, 87] width 59 height 21
click at [436, 125] on div "Auth" at bounding box center [445, 122] width 40 height 24
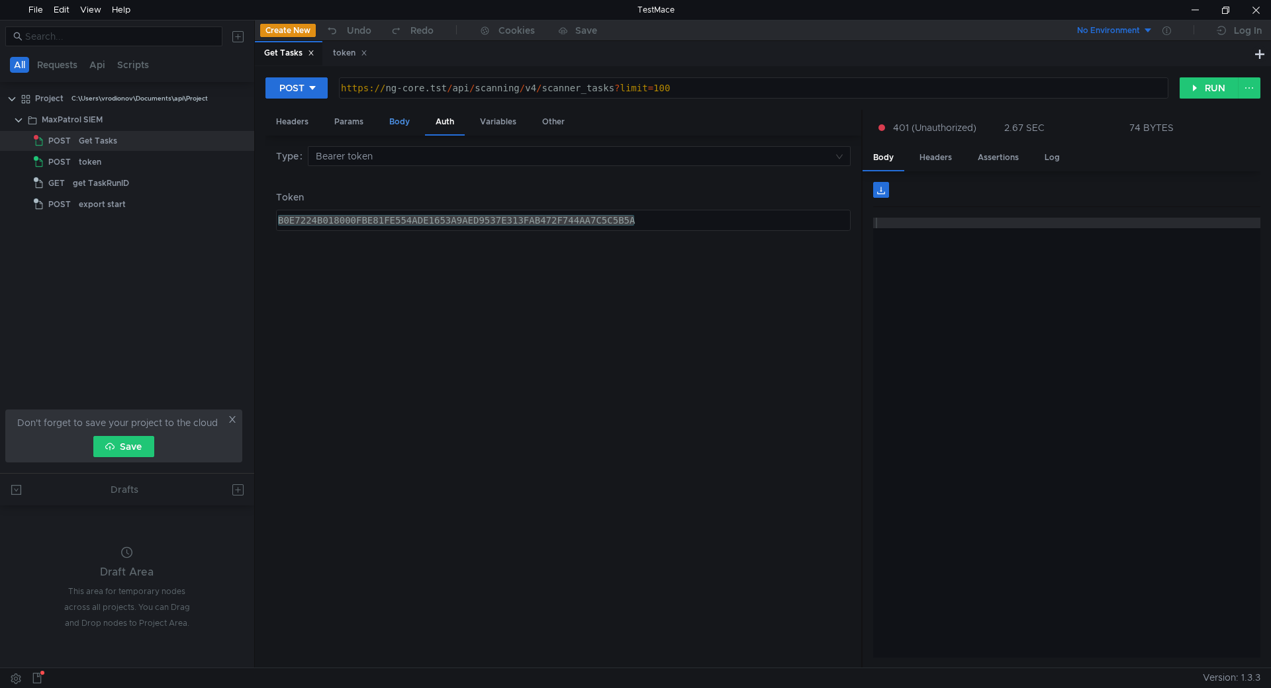
click at [392, 121] on div "Body" at bounding box center [400, 122] width 42 height 24
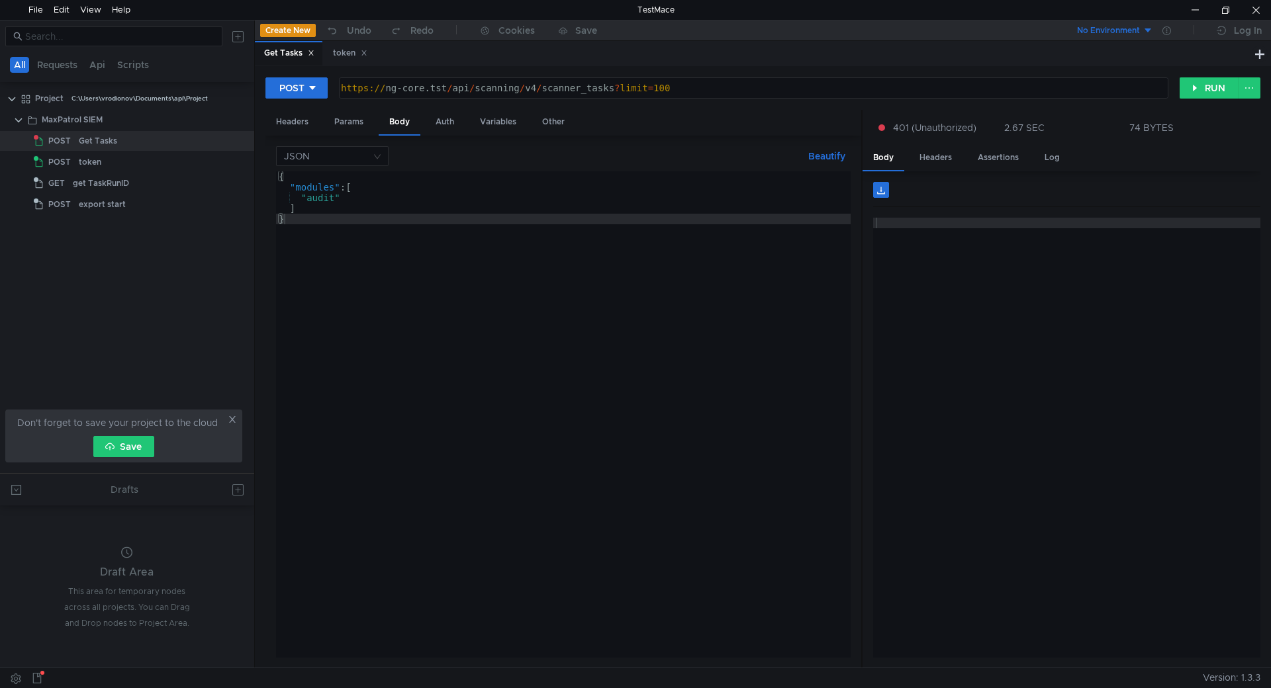
click at [433, 85] on div "https:// ng-core.tst / api / scanning / v4 / scanner_tasks ? limit = 100" at bounding box center [752, 99] width 828 height 32
type textarea "[URL][DOMAIN_NAME]"
click at [1199, 89] on button "RUN" at bounding box center [1208, 87] width 59 height 21
click at [328, 185] on div "{ "modules" : [ "audit" ] }" at bounding box center [563, 425] width 575 height 508
click at [443, 182] on div "{ "modules" : [ "audit" ] }" at bounding box center [563, 425] width 575 height 508
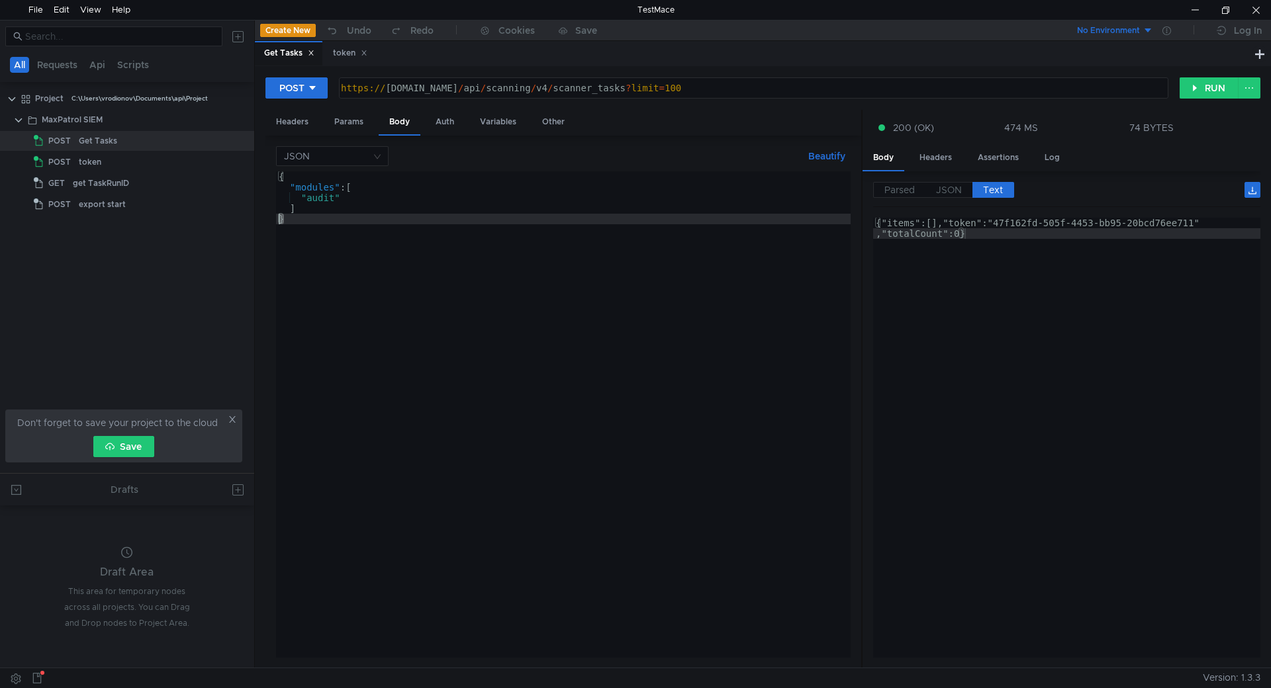
drag, startPoint x: 314, startPoint y: 216, endPoint x: 260, endPoint y: 216, distance: 54.3
click at [260, 216] on div "POST [URL][DOMAIN_NAME] https:// [DOMAIN_NAME] / api / scanning / v4 / scanner_…" at bounding box center [763, 367] width 1016 height 602
type textarea "}"
click at [300, 171] on div "{ "modules" : [ "audit" ]" at bounding box center [563, 425] width 575 height 508
type textarea "{"
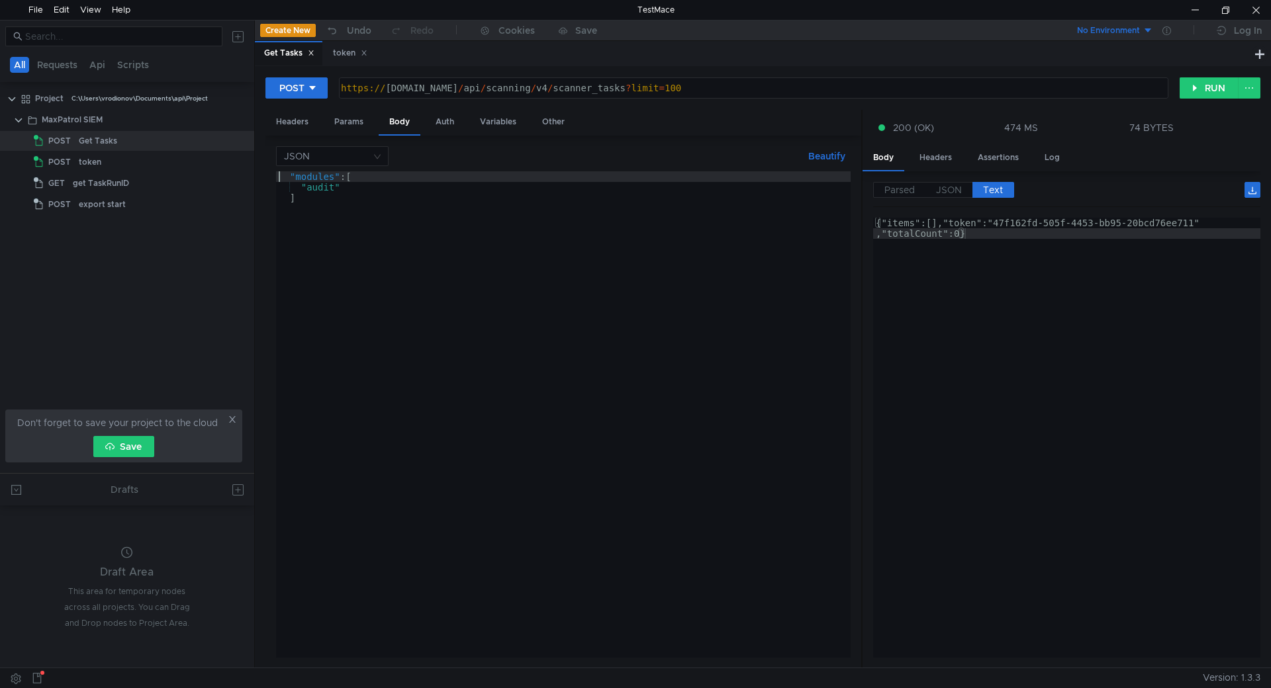
type textarea ""modules": ["
click at [287, 214] on div ""modules" : [ "audit" ]" at bounding box center [563, 425] width 575 height 508
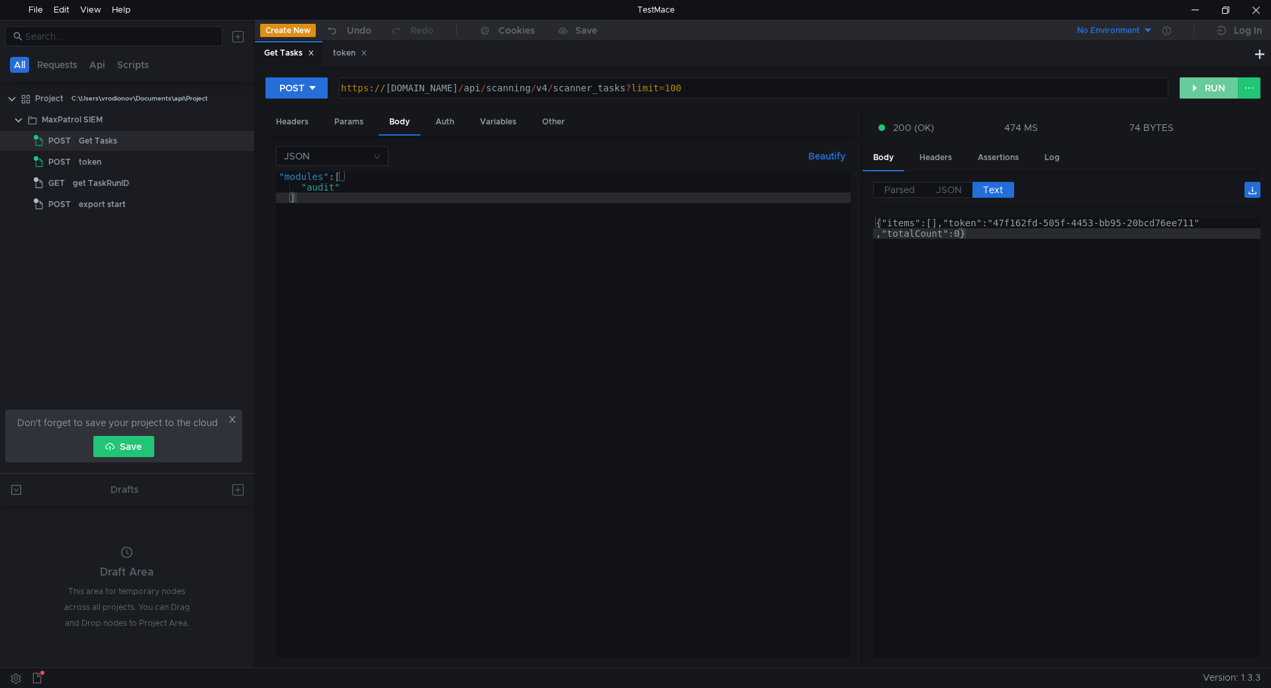
click at [1217, 86] on button "RUN" at bounding box center [1208, 87] width 59 height 21
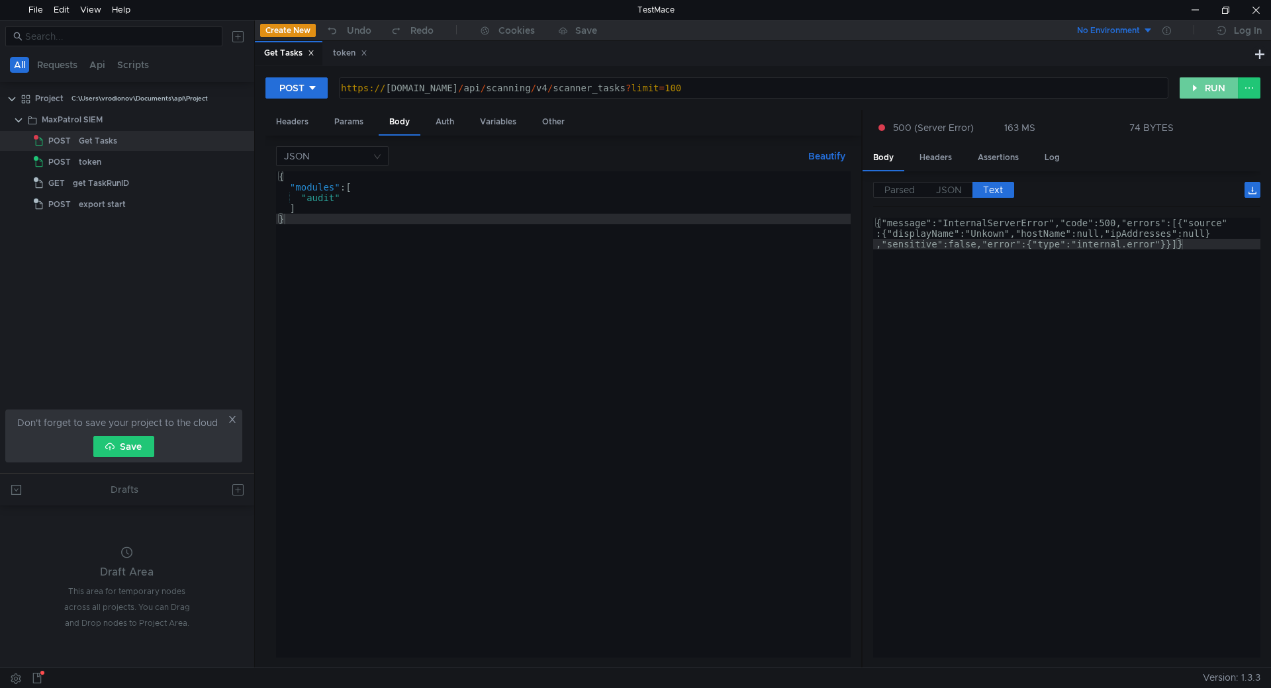
click at [1195, 83] on button "RUN" at bounding box center [1208, 87] width 59 height 21
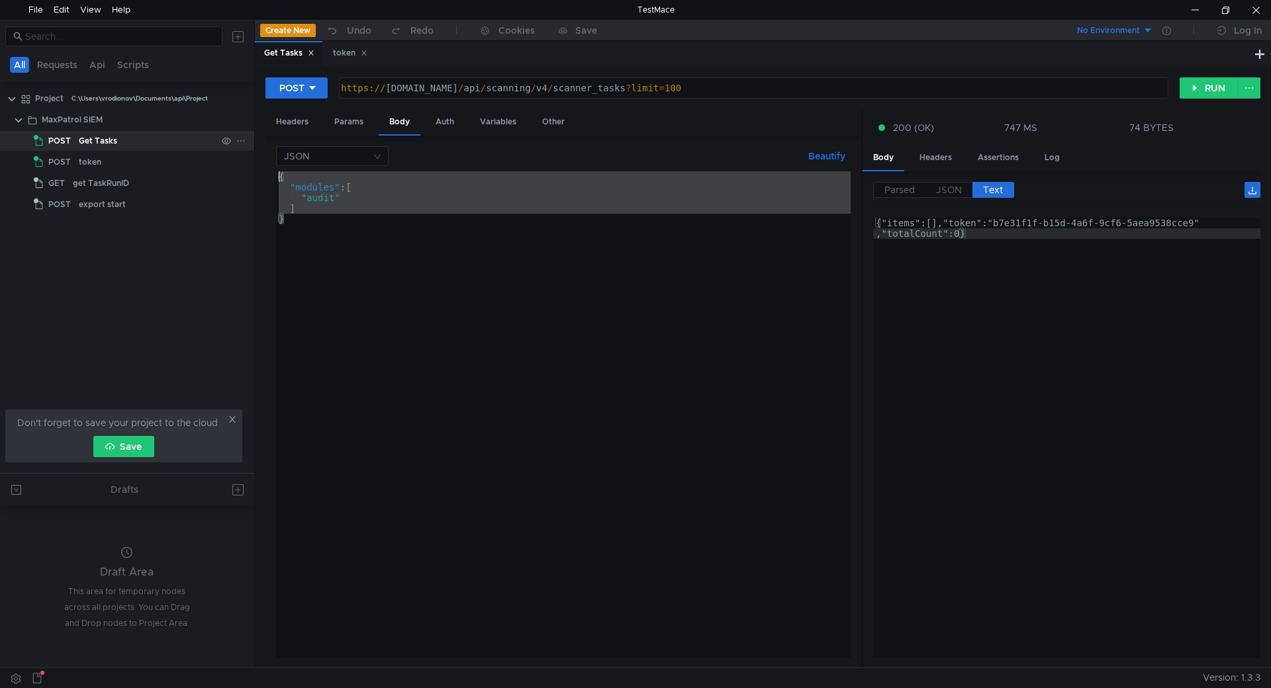
drag, startPoint x: 347, startPoint y: 244, endPoint x: 232, endPoint y: 140, distance: 154.7
click at [232, 140] on as-split "All Requests Api Scripts Project C:\Users\vrodionov\Documents\api\Project MaxPa…" at bounding box center [635, 344] width 1271 height 648
type textarea "{ "modules": ["
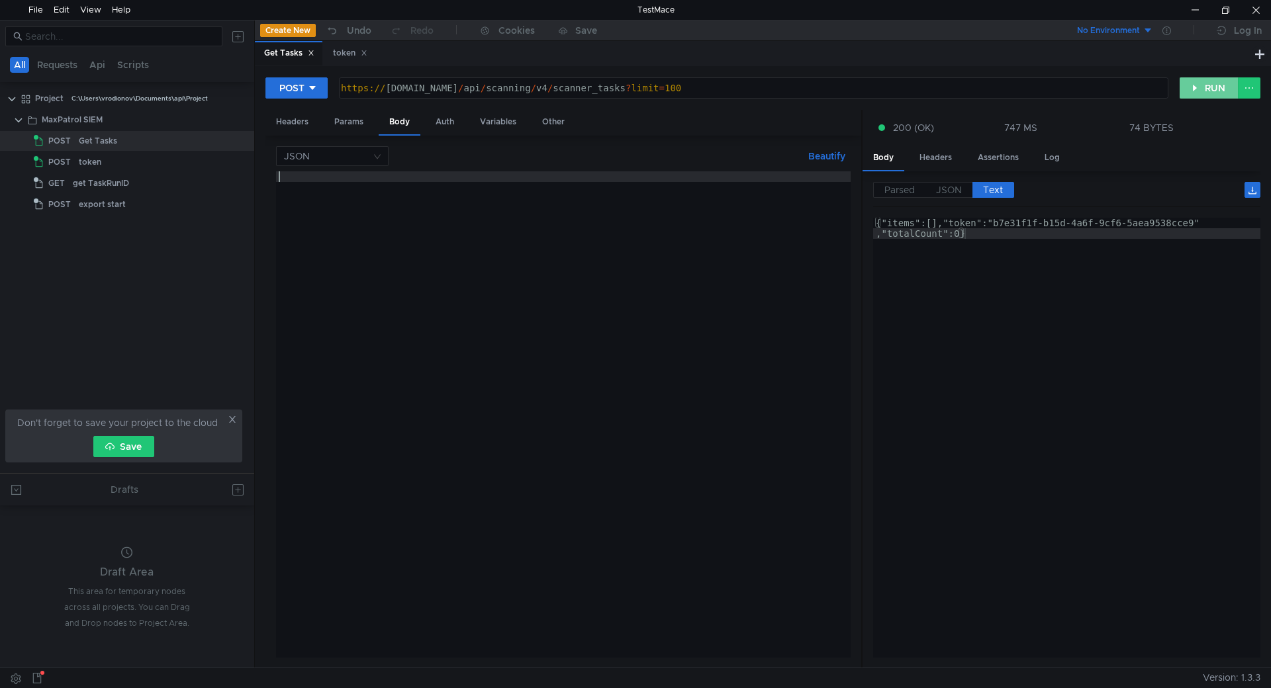
click at [1194, 80] on button "RUN" at bounding box center [1208, 87] width 59 height 21
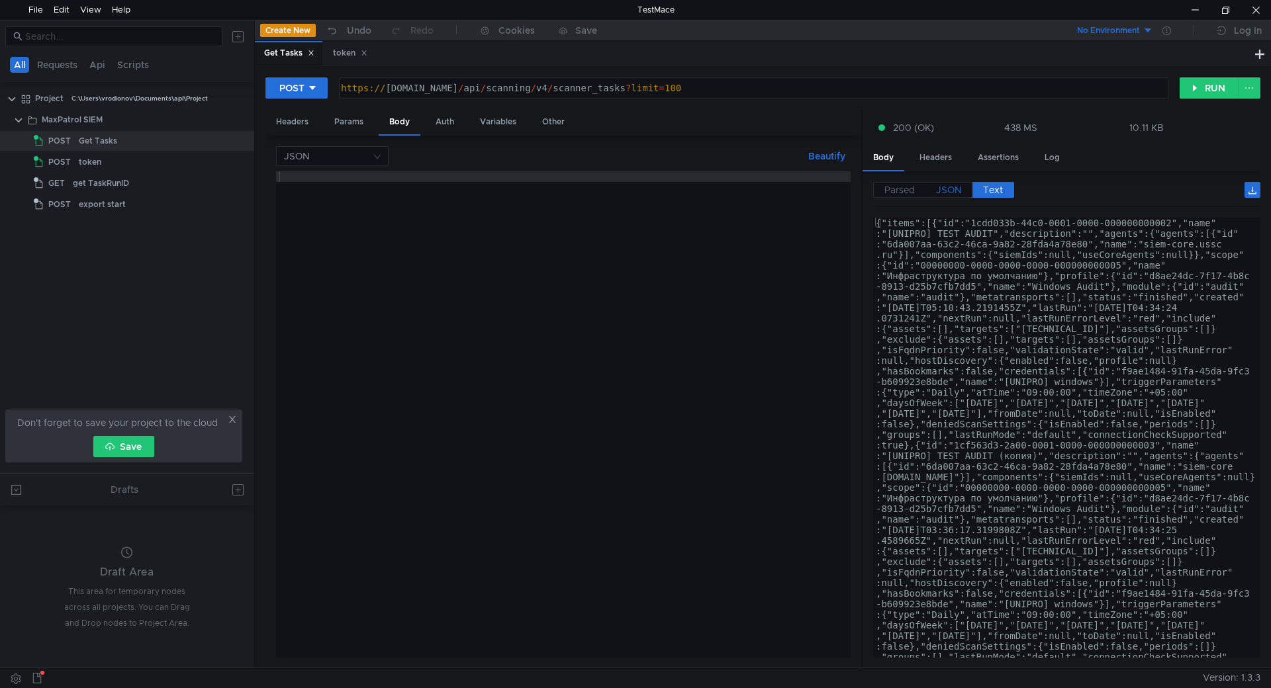
click at [944, 187] on span "JSON" at bounding box center [949, 190] width 26 height 12
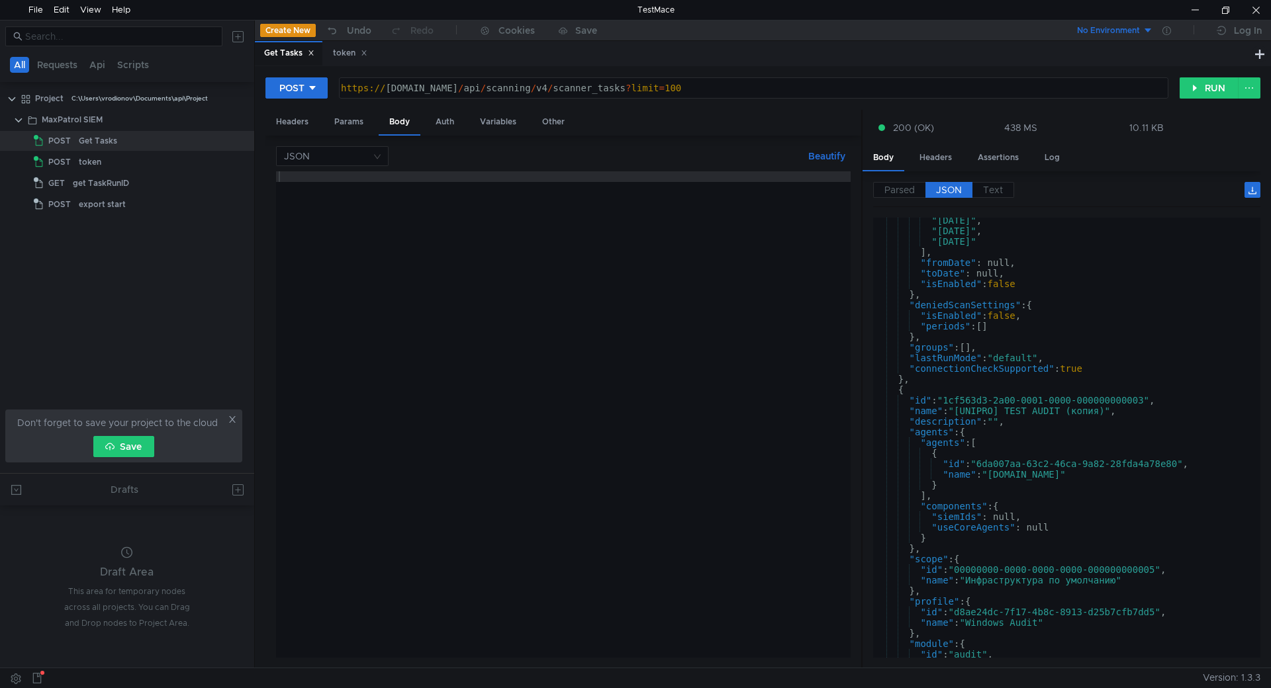
scroll to position [794, 0]
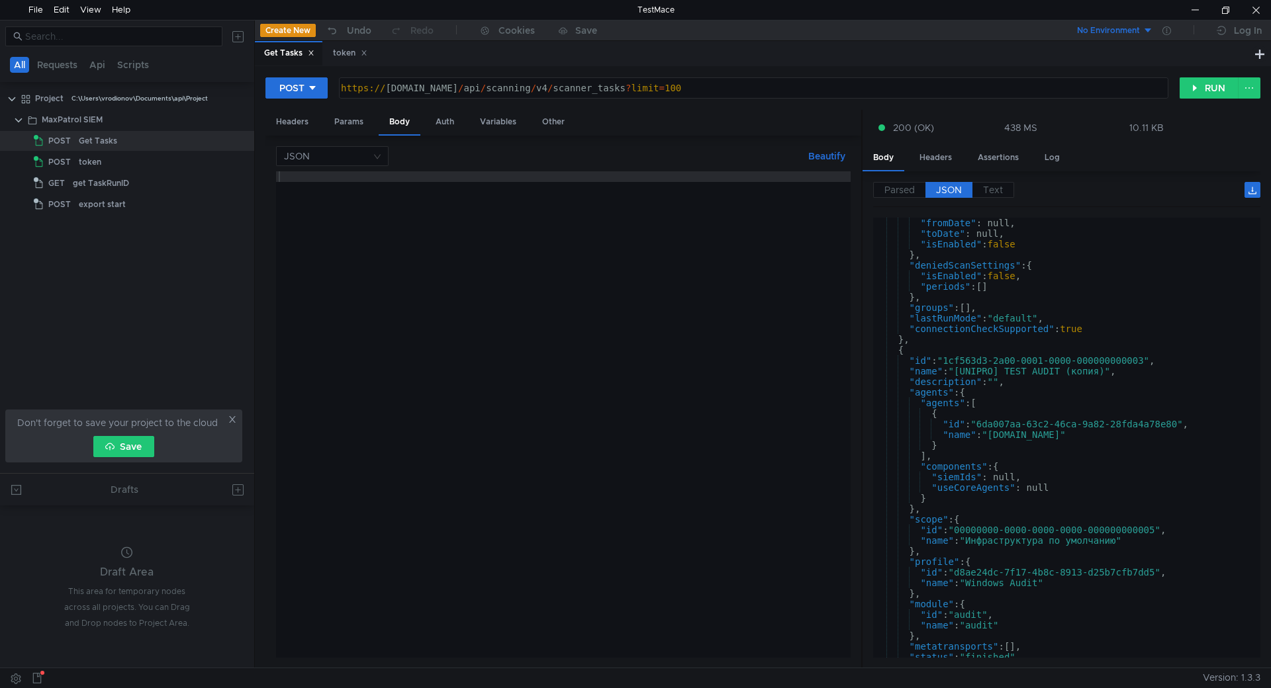
scroll to position [794, 0]
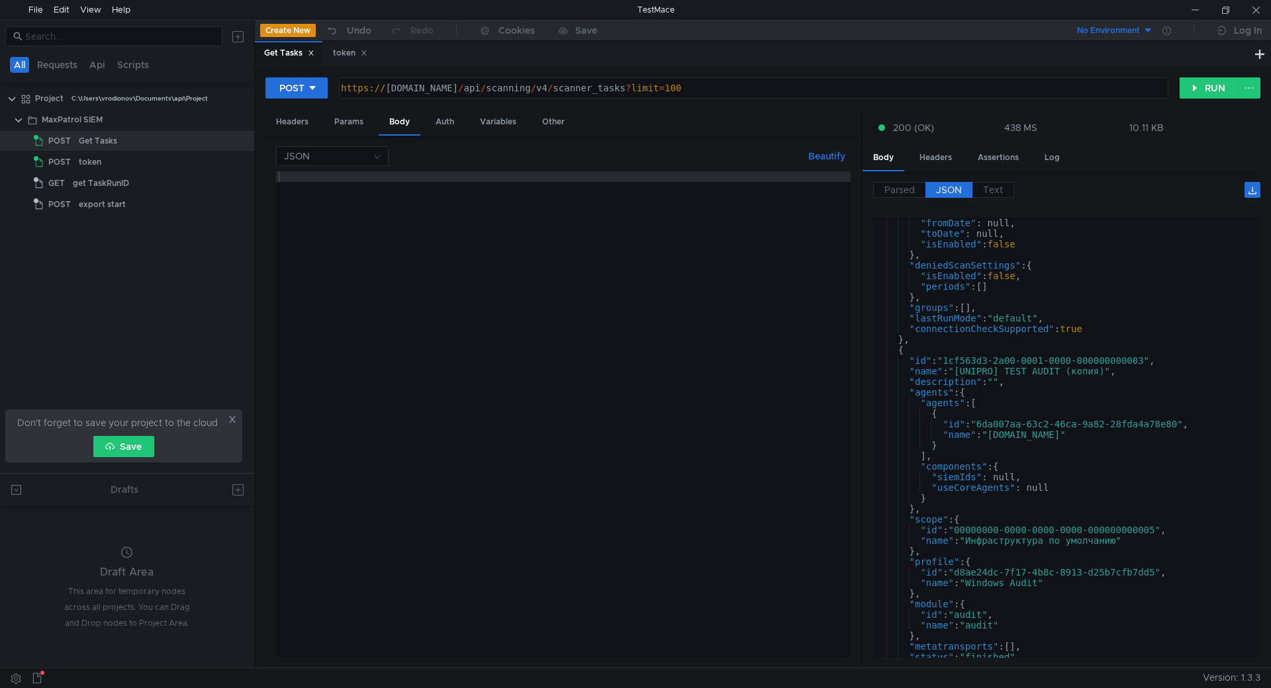
scroll to position [794, 0]
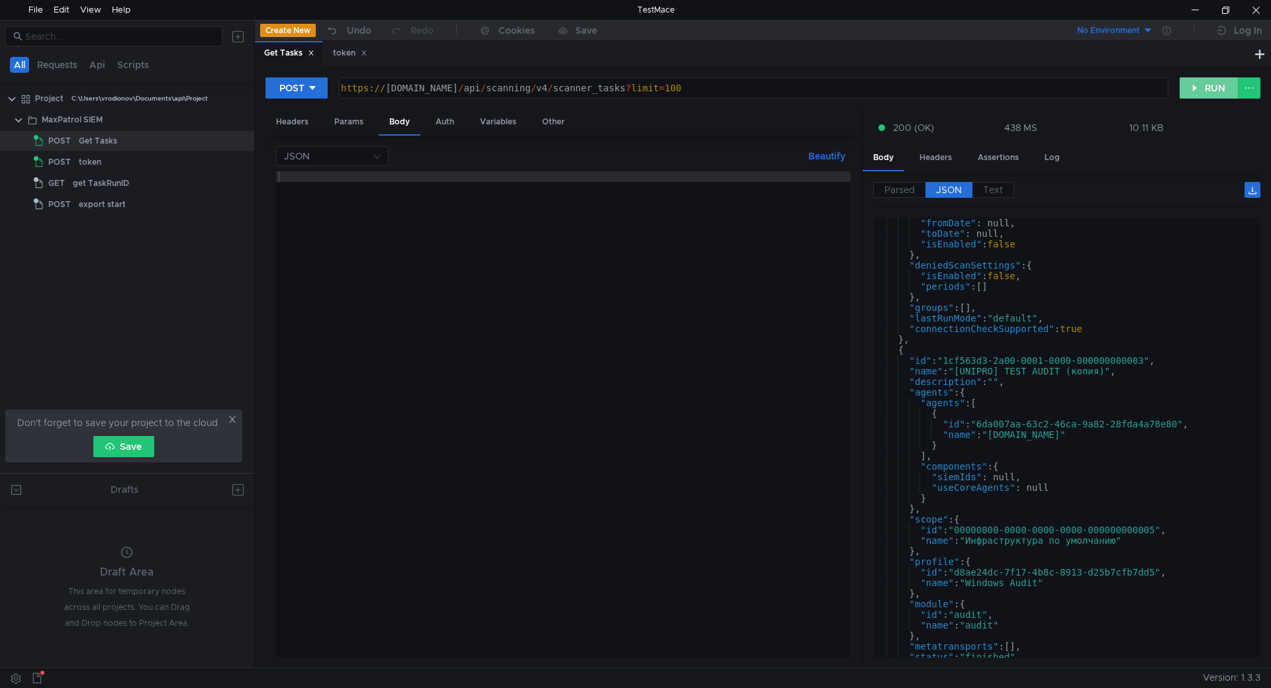
click at [1217, 86] on button "RUN" at bounding box center [1208, 87] width 59 height 21
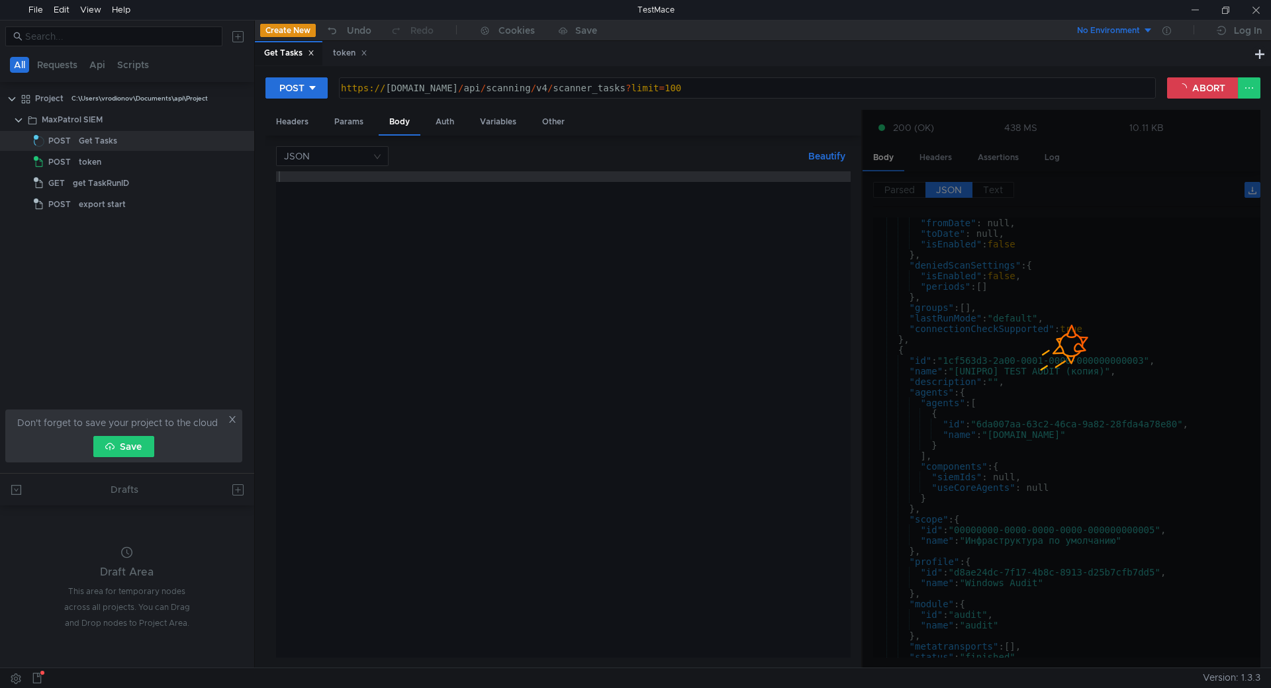
scroll to position [794, 0]
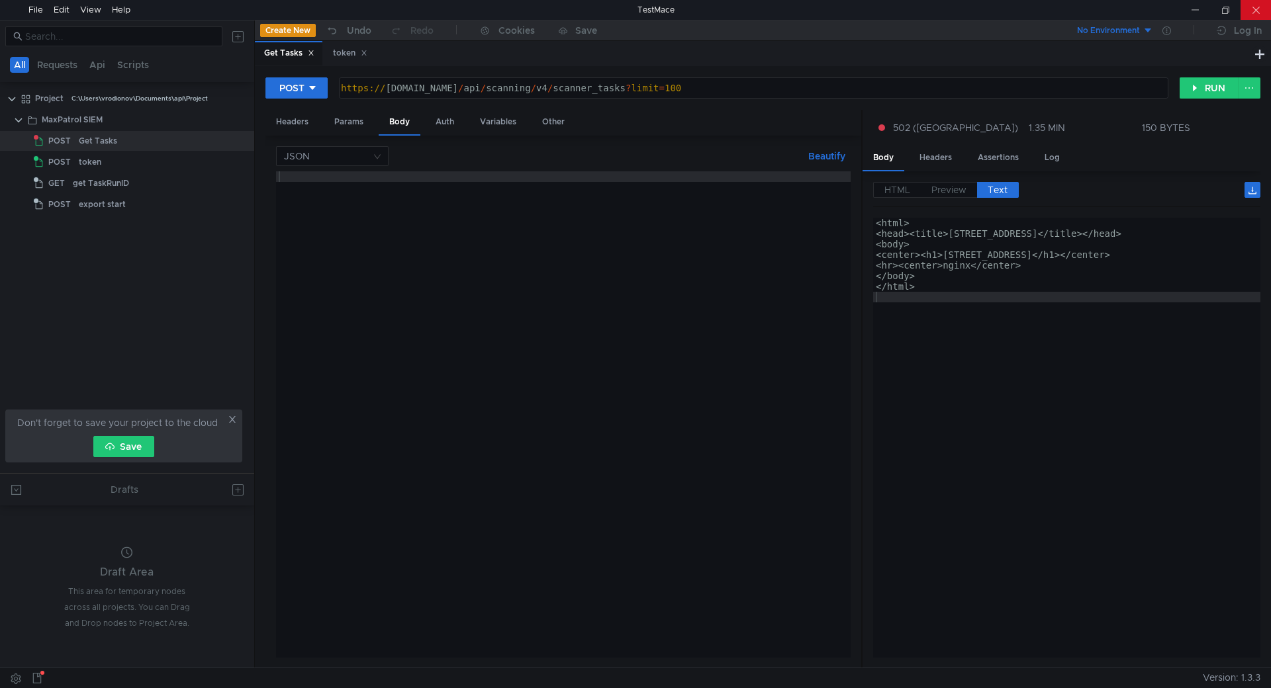
click at [1254, 0] on div at bounding box center [1255, 10] width 30 height 20
